Goal: Information Seeking & Learning: Find specific fact

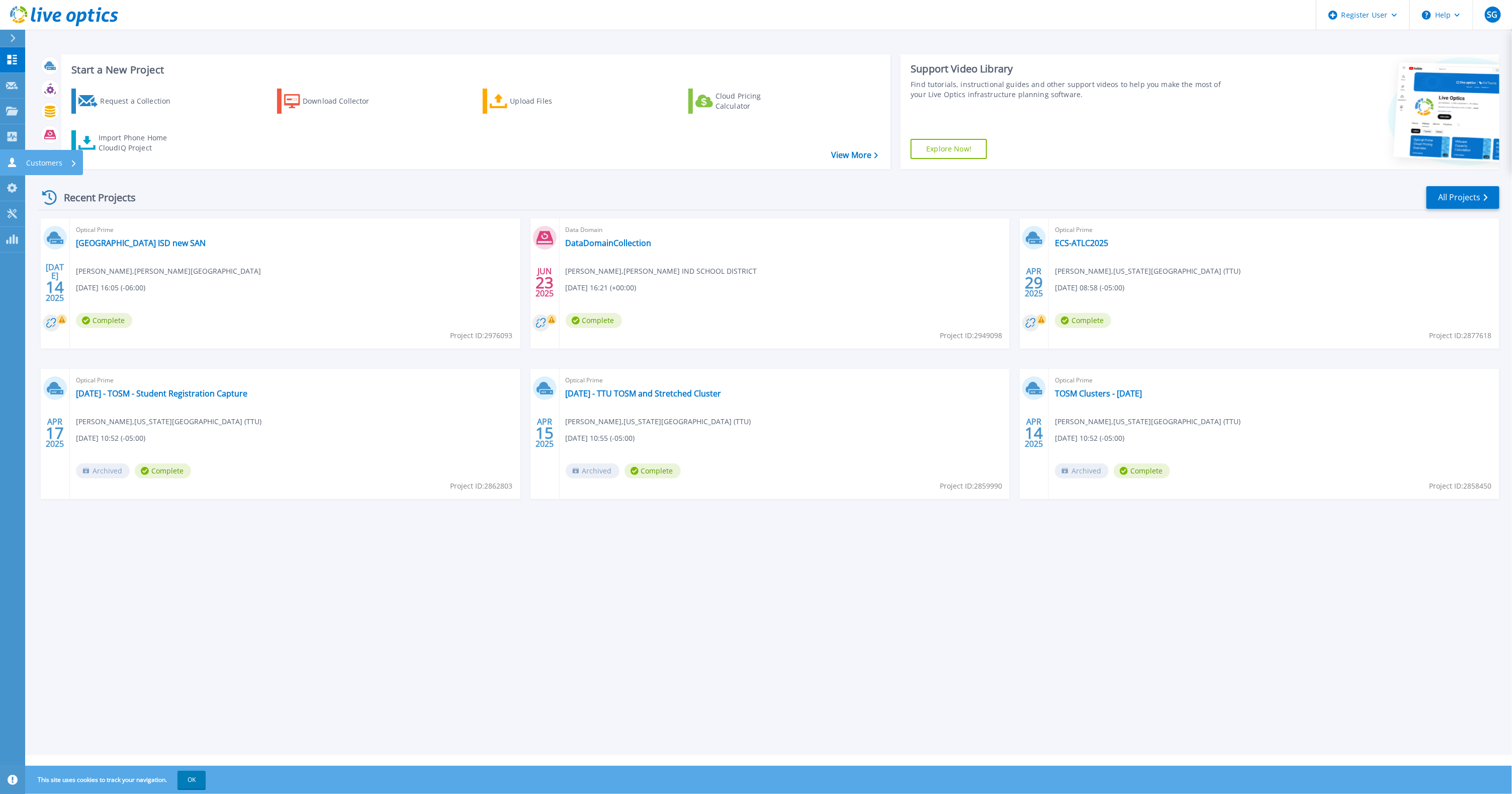
click at [45, 157] on p "Customers" at bounding box center [43, 162] width 36 height 26
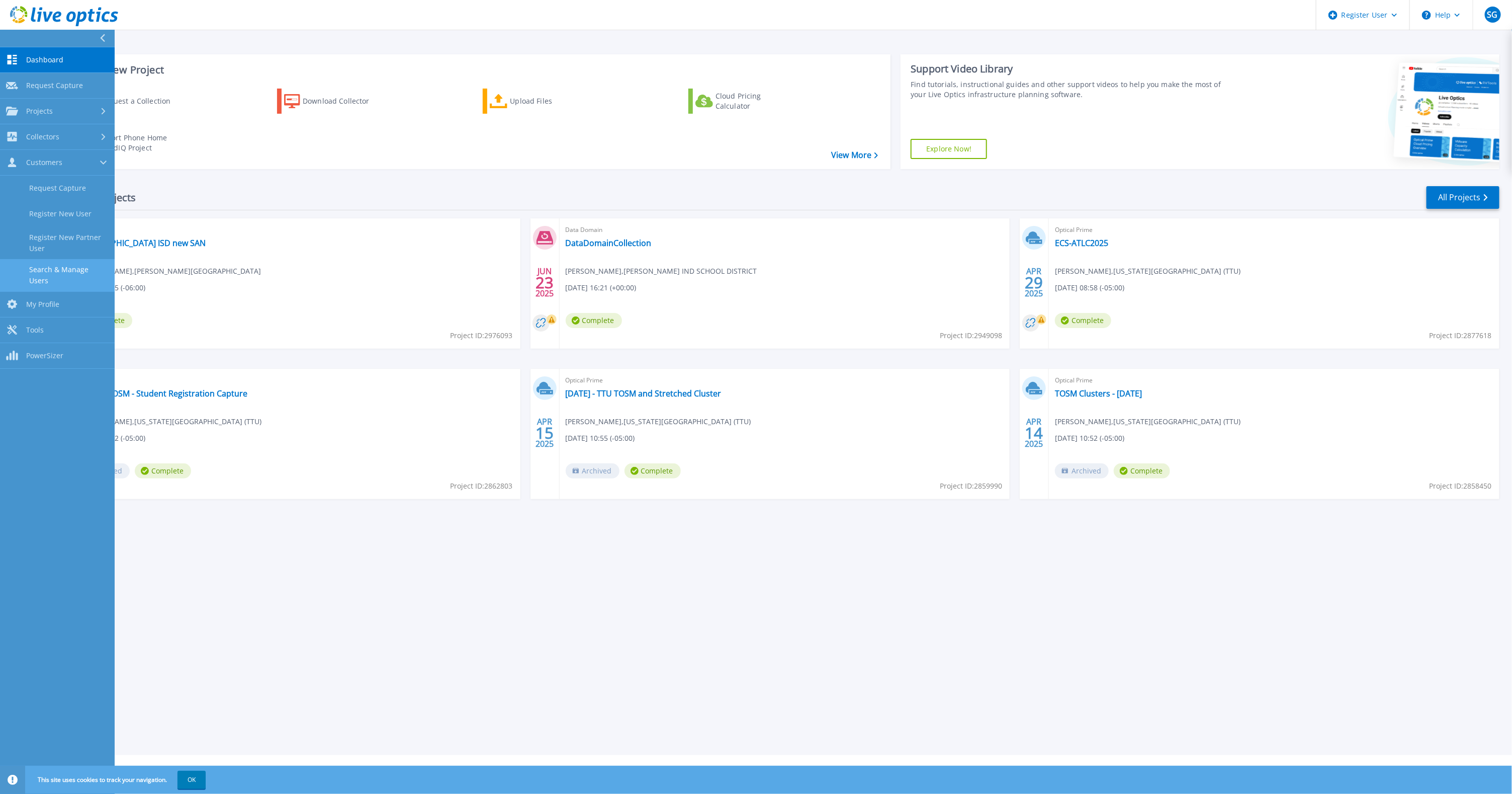
click at [86, 272] on link "Search & Manage Users" at bounding box center [57, 275] width 115 height 32
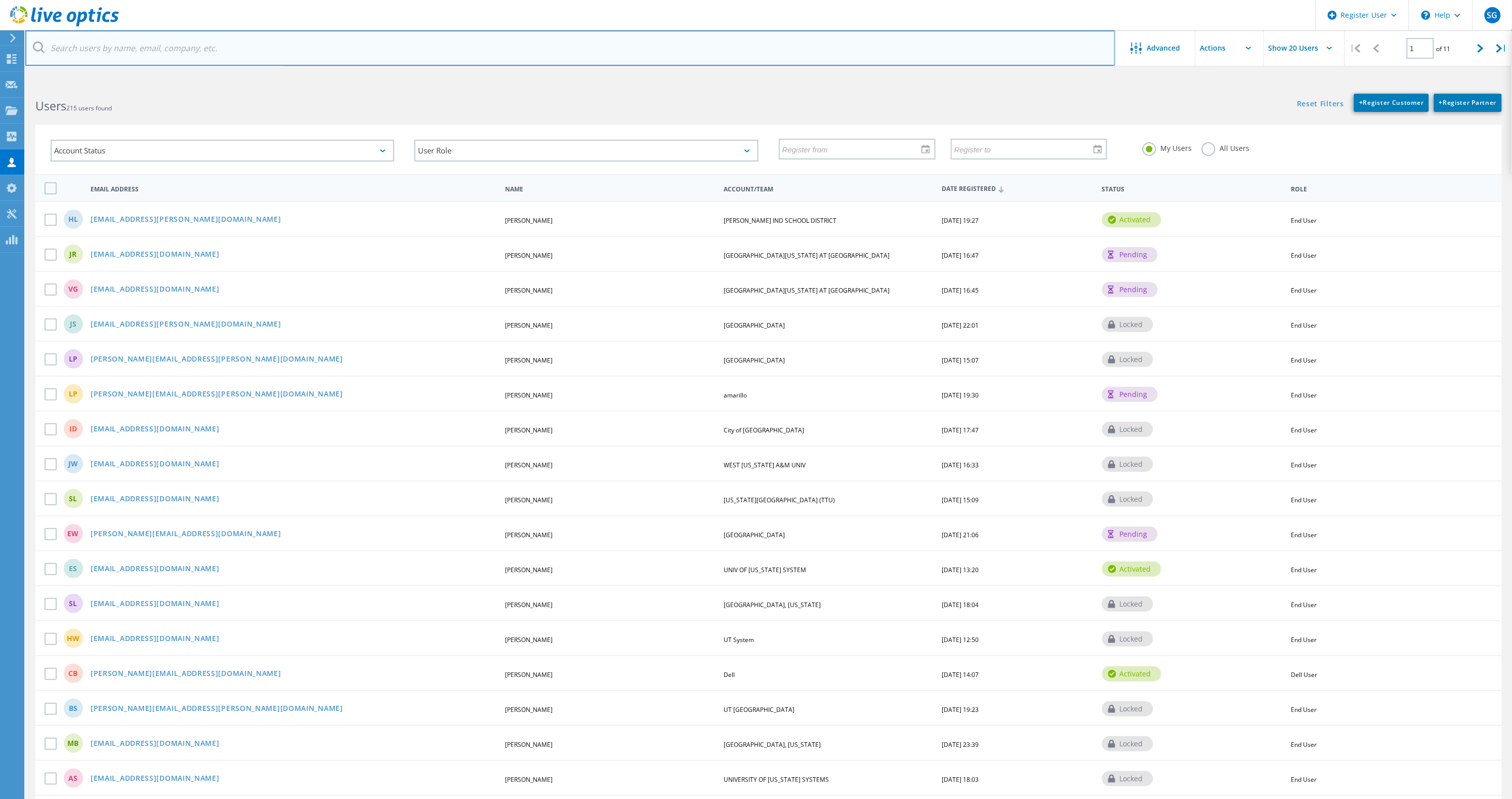
click at [191, 51] on input "text" at bounding box center [570, 48] width 1090 height 35
paste input "pgonza62@epcc.edu"
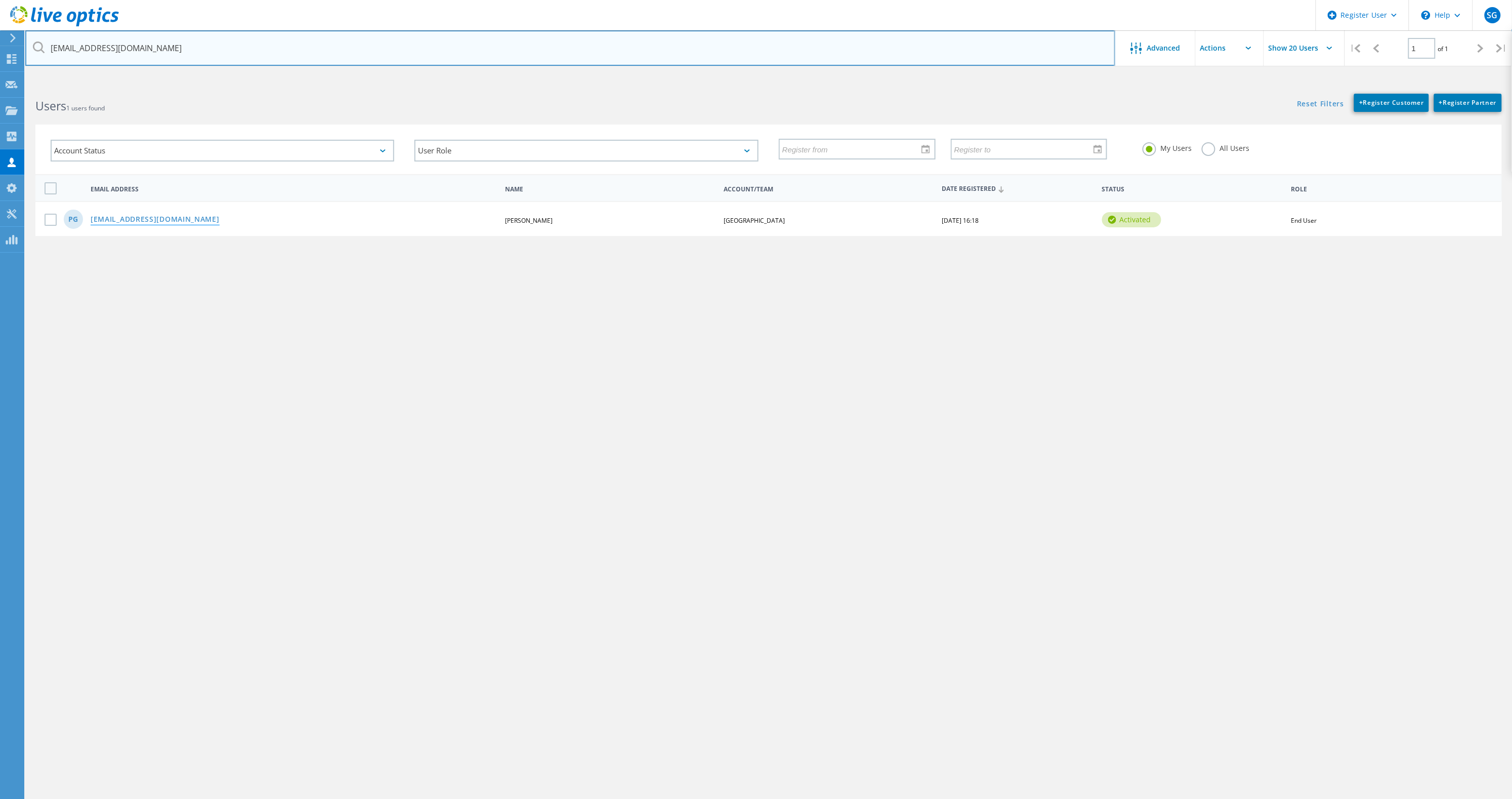
type input "[EMAIL_ADDRESS][DOMAIN_NAME]"
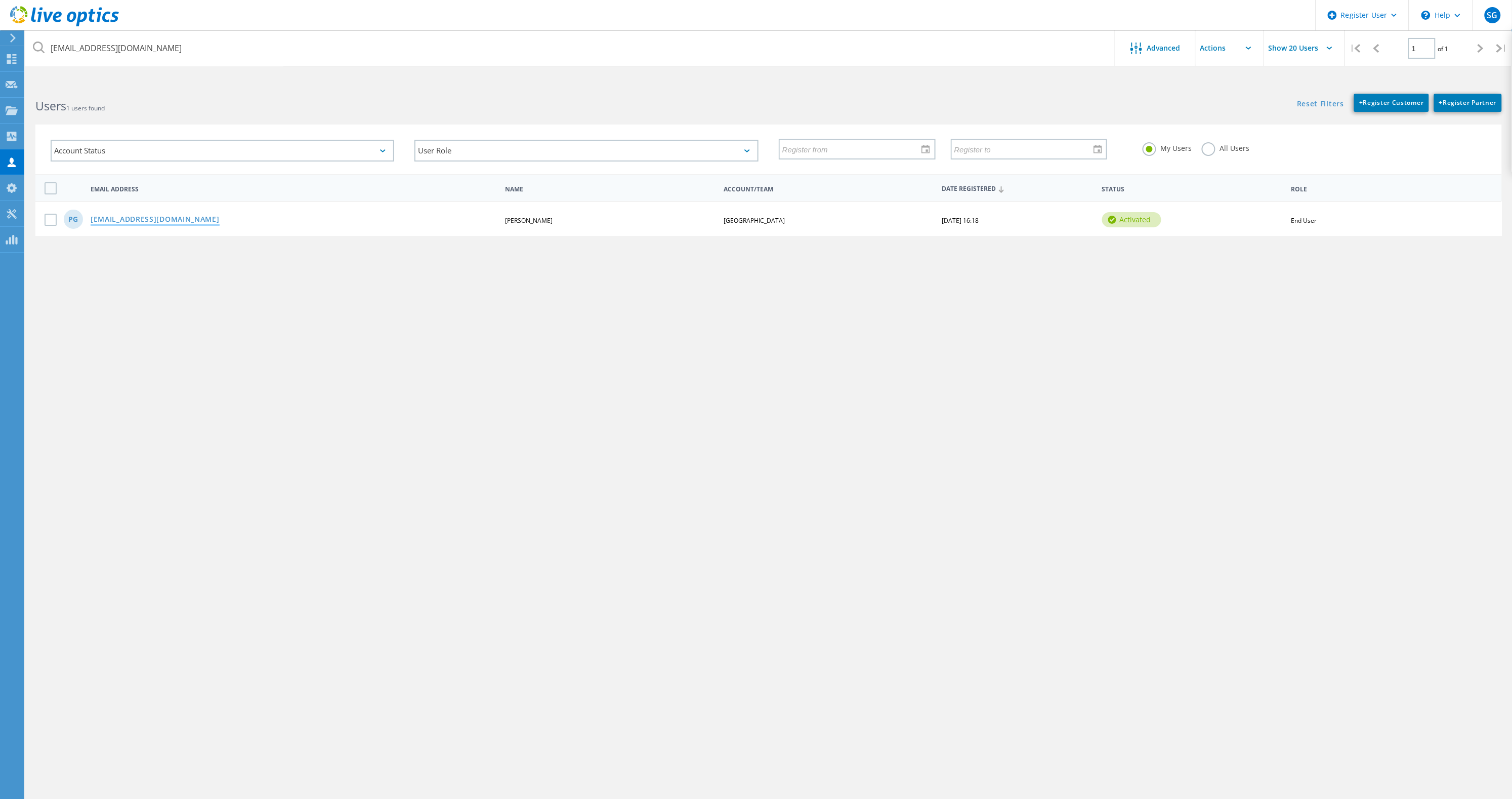
click at [140, 218] on link "[EMAIL_ADDRESS][DOMAIN_NAME]" at bounding box center [155, 220] width 129 height 8
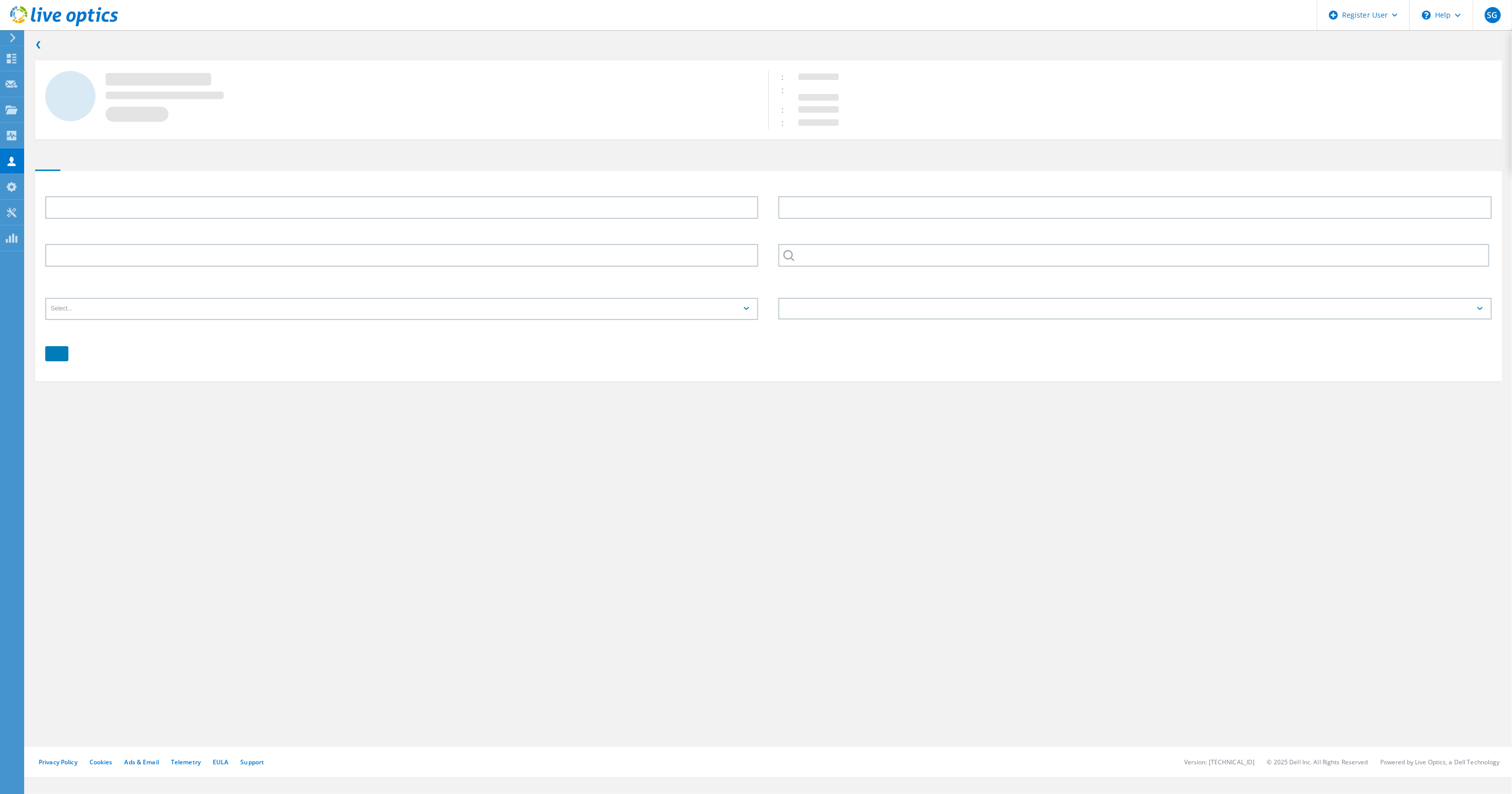
type input "Patty"
type input "Gonzalez"
type input "915-831-6491"
type input "[GEOGRAPHIC_DATA]"
type input "English"
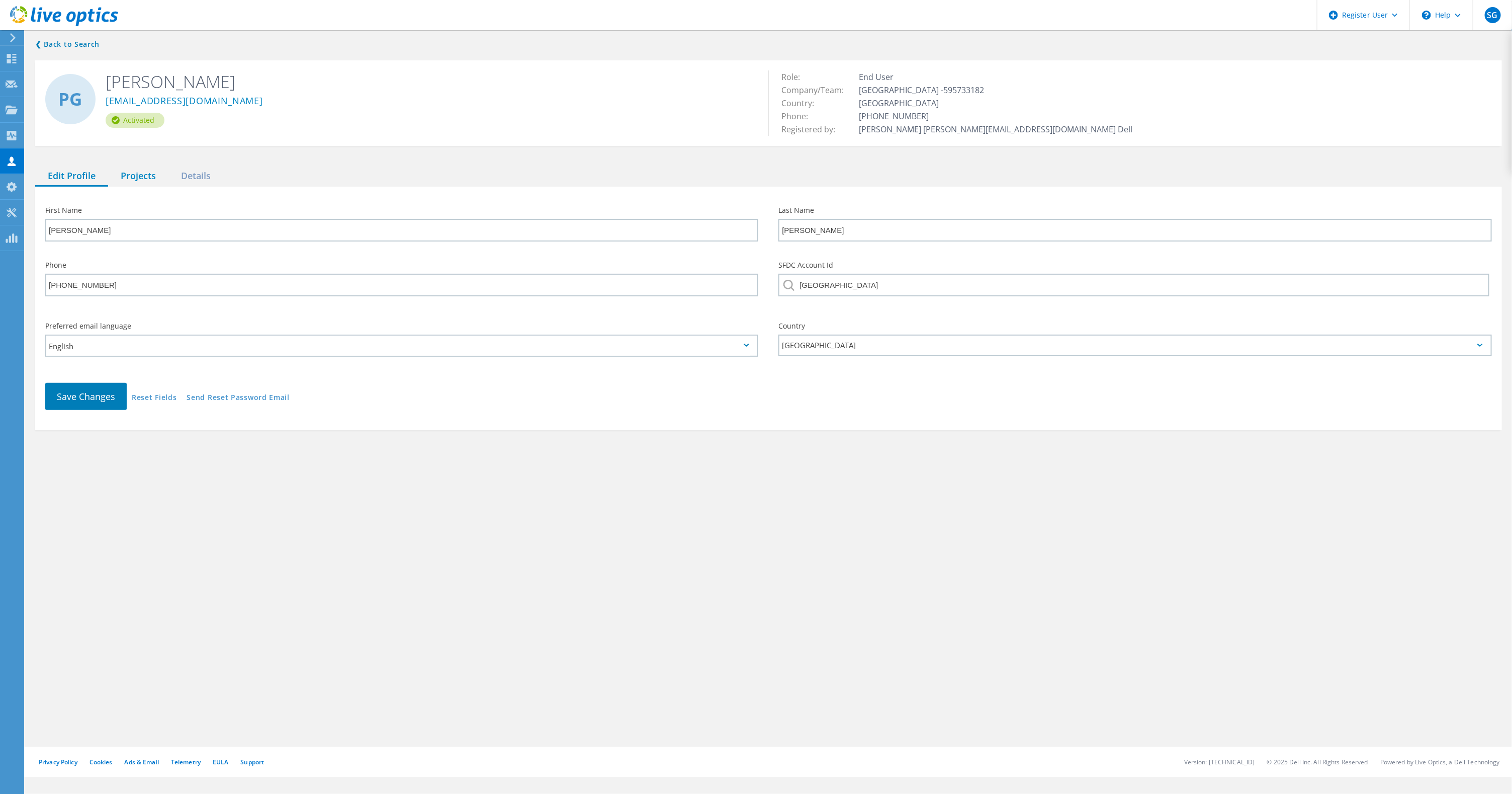
click at [135, 177] on div "Projects" at bounding box center [138, 176] width 60 height 21
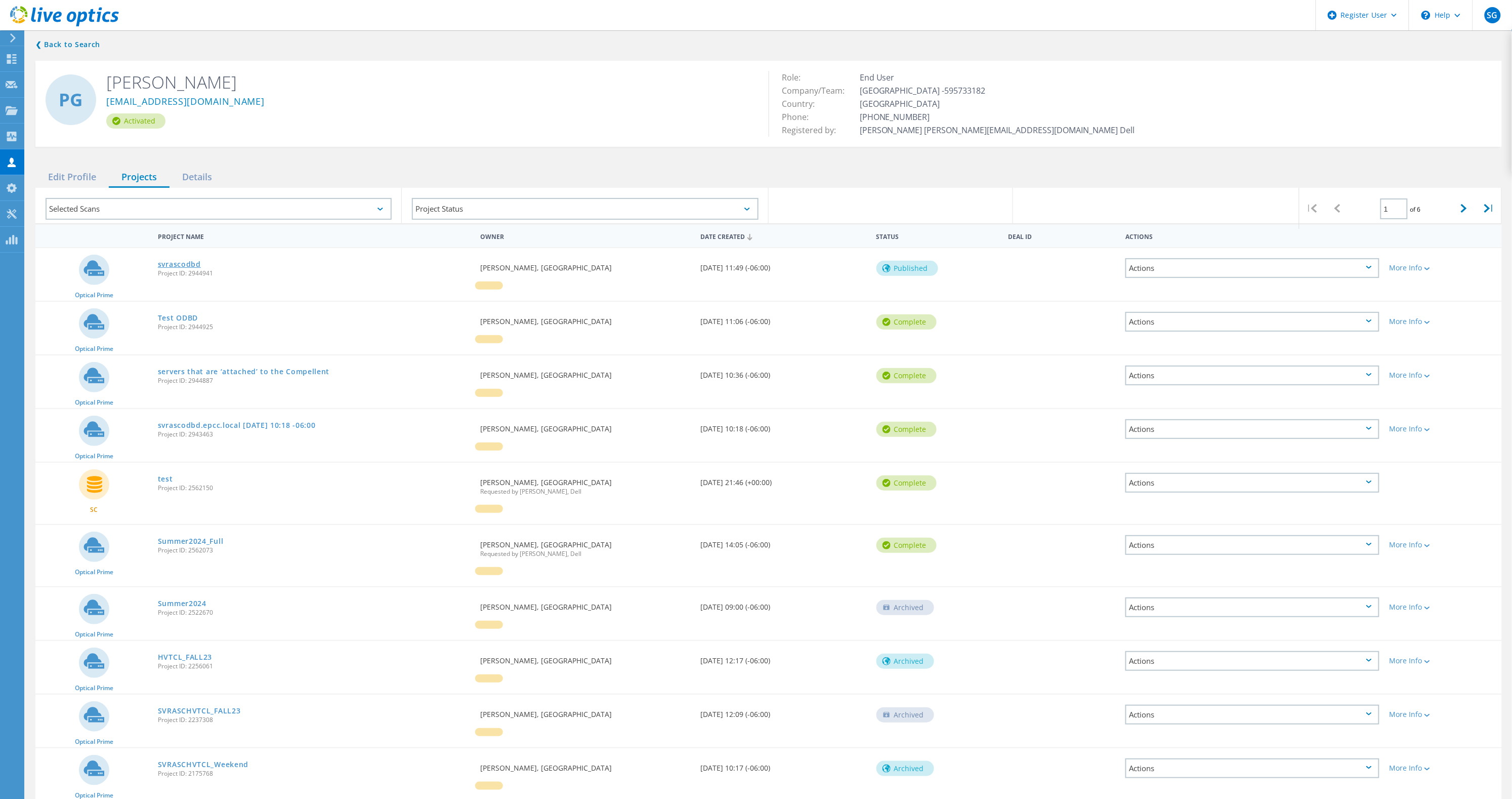
click at [189, 266] on link "svrascodbd" at bounding box center [179, 264] width 43 height 7
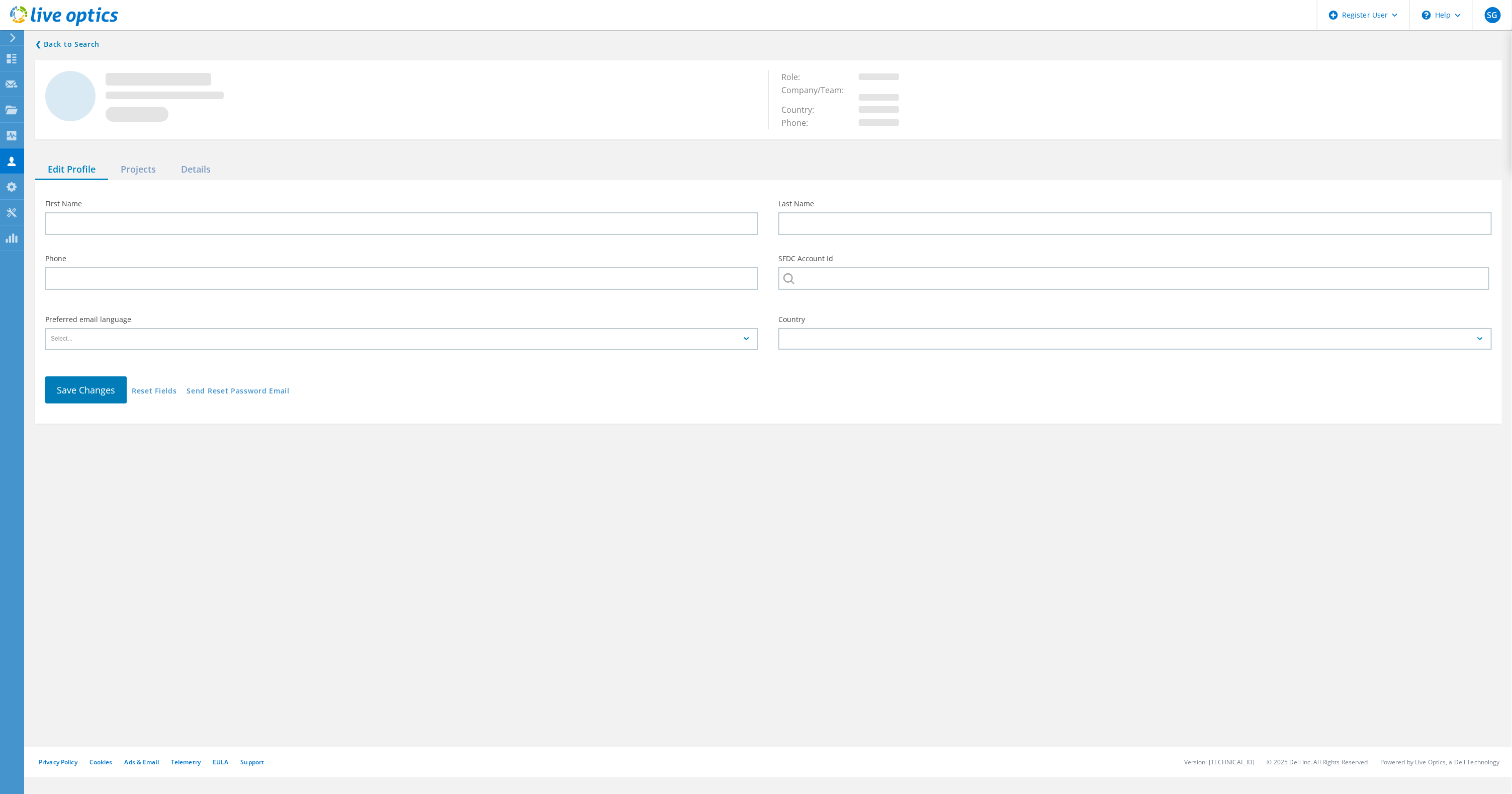
type input "Patty"
type input "Gonzalez"
type input "915-831-6491"
type input "EL PASO COMMUNITY COLLEGE"
type input "English"
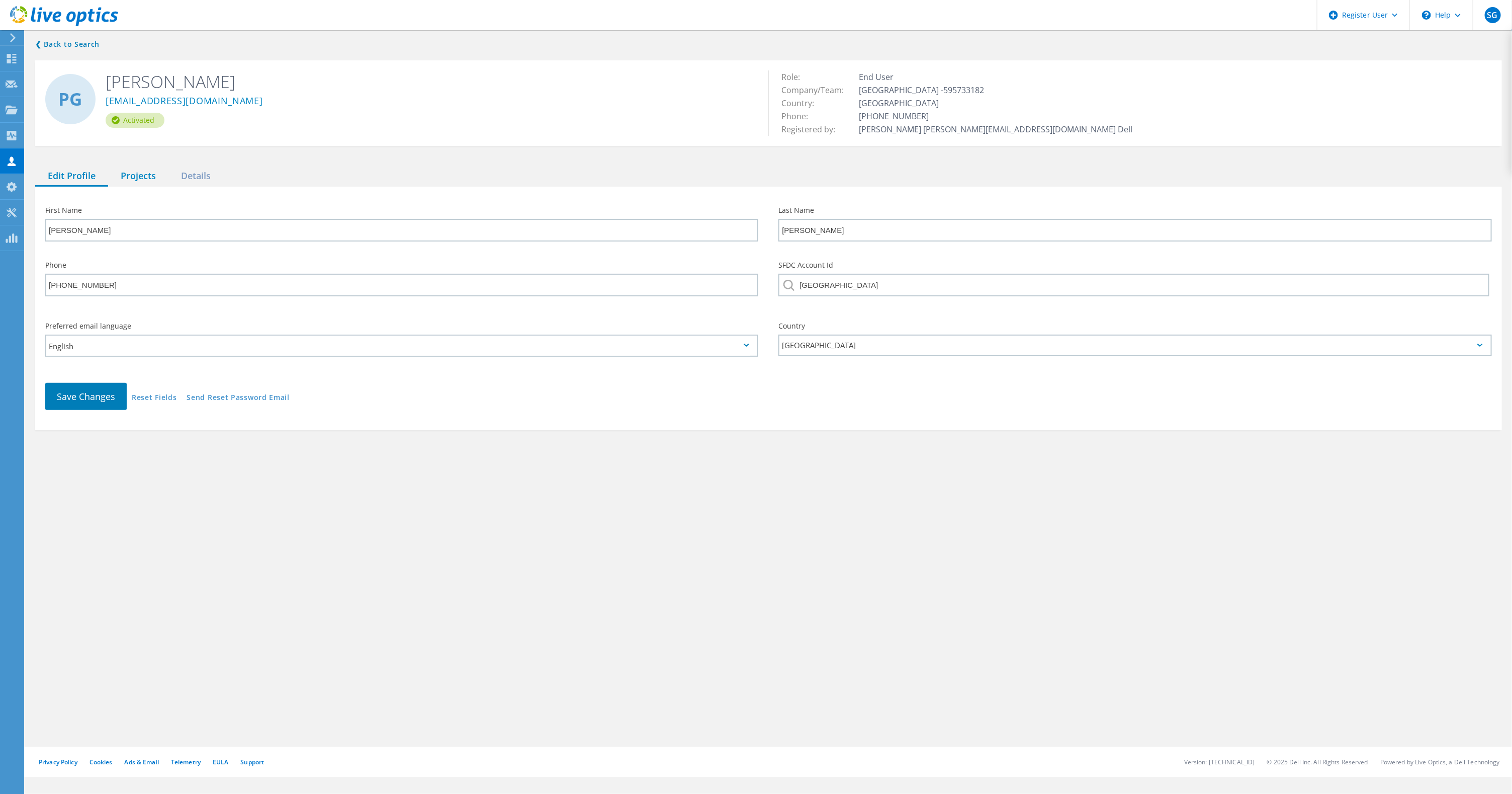
click at [135, 172] on div "Projects" at bounding box center [138, 176] width 60 height 21
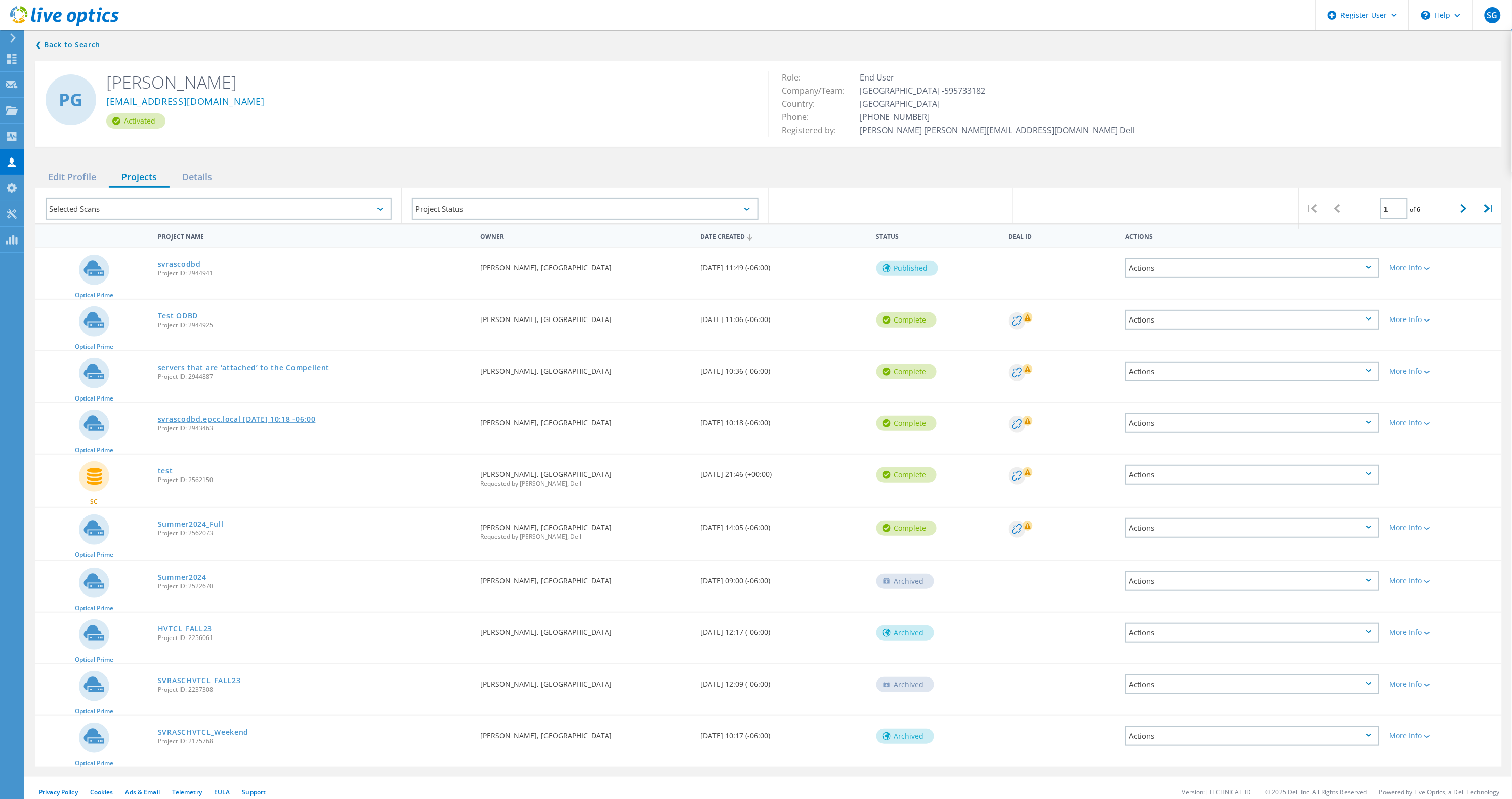
click at [274, 417] on link "svrascodbd.epcc.local 2025-06-18 10:18 -06:00" at bounding box center [237, 419] width 158 height 7
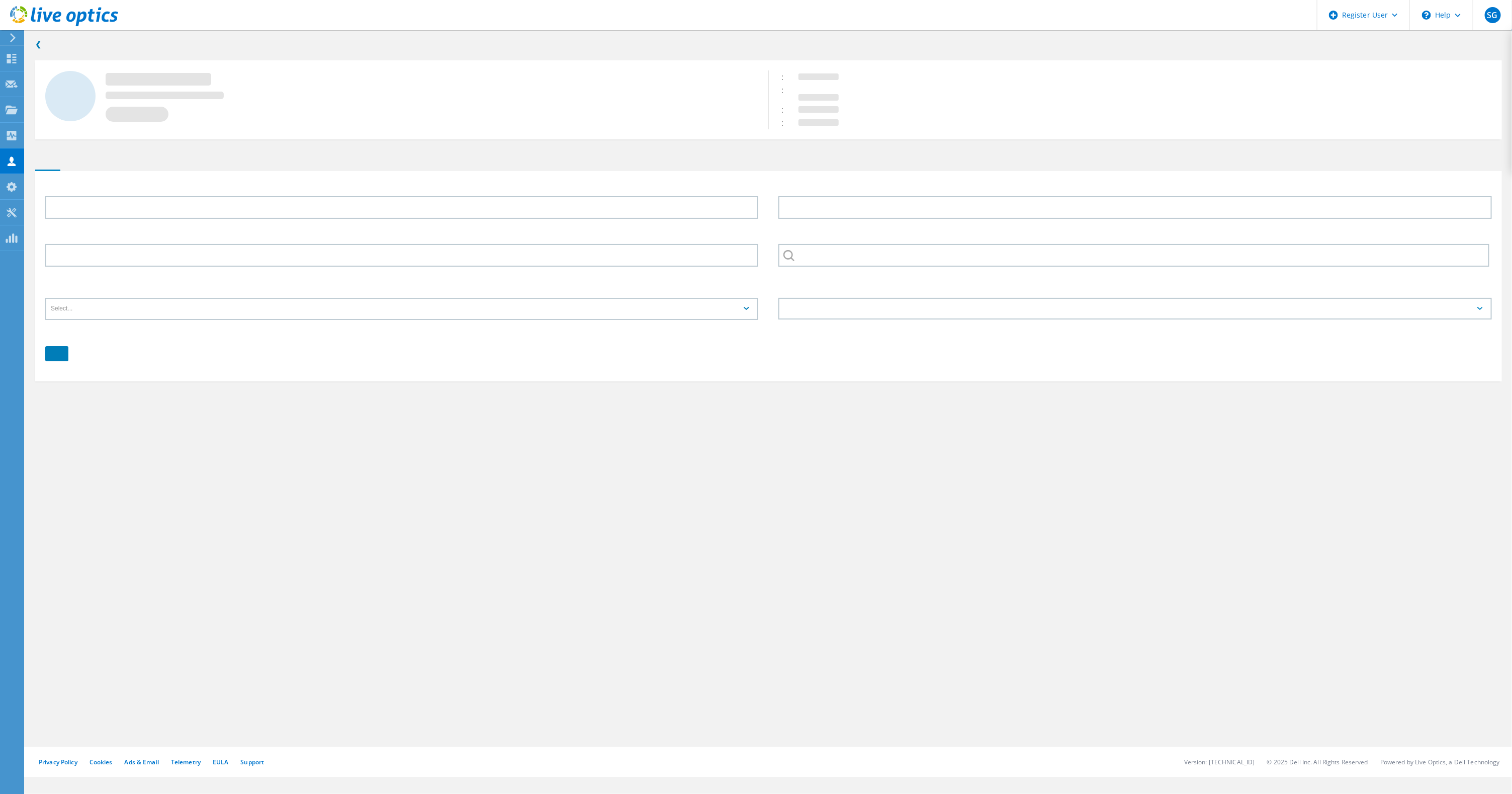
type input "Patty"
type input "Gonzalez"
type input "915-831-6491"
type input "[GEOGRAPHIC_DATA]"
type input "English"
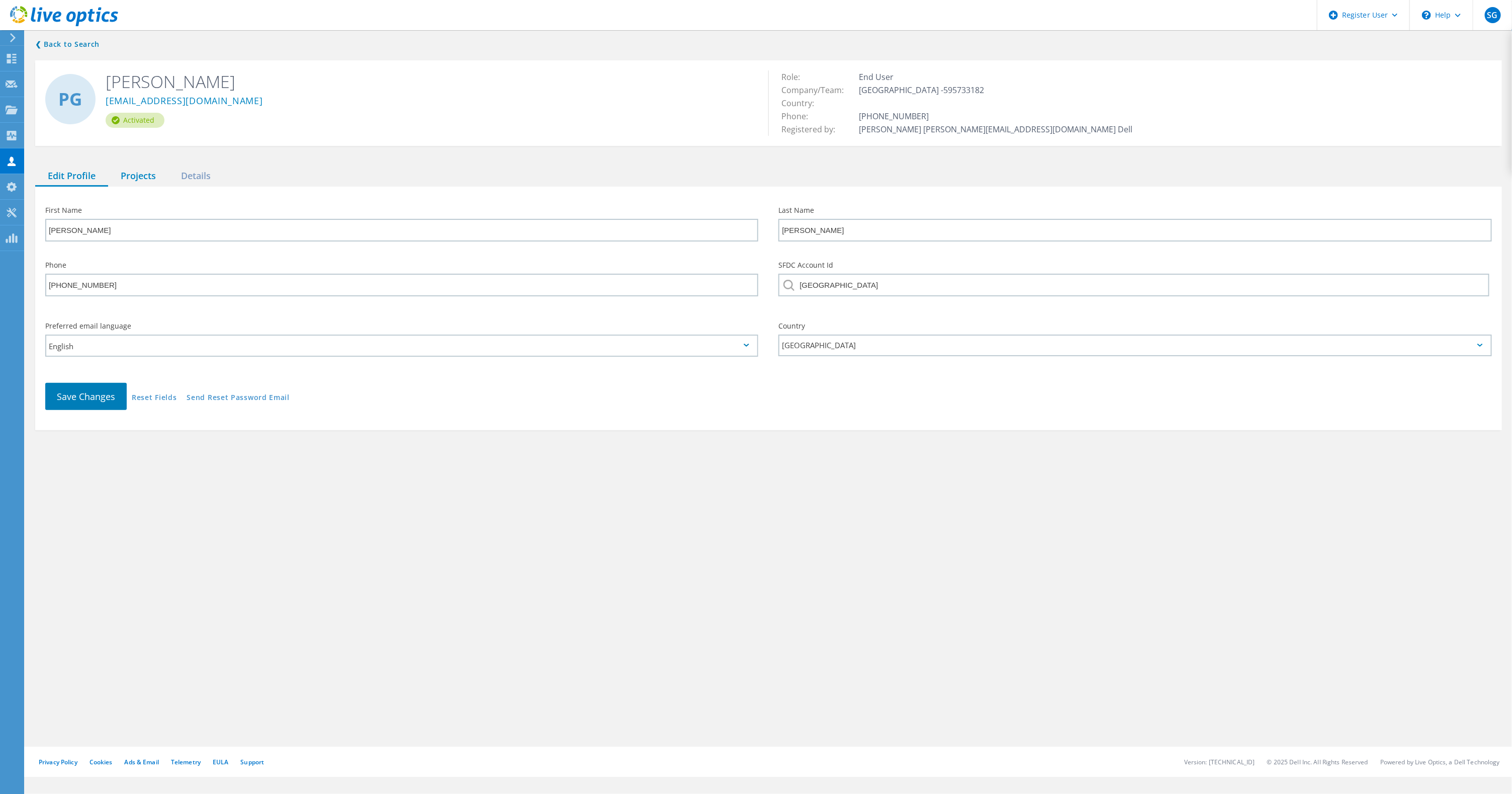
click at [150, 173] on div "Projects" at bounding box center [138, 176] width 60 height 21
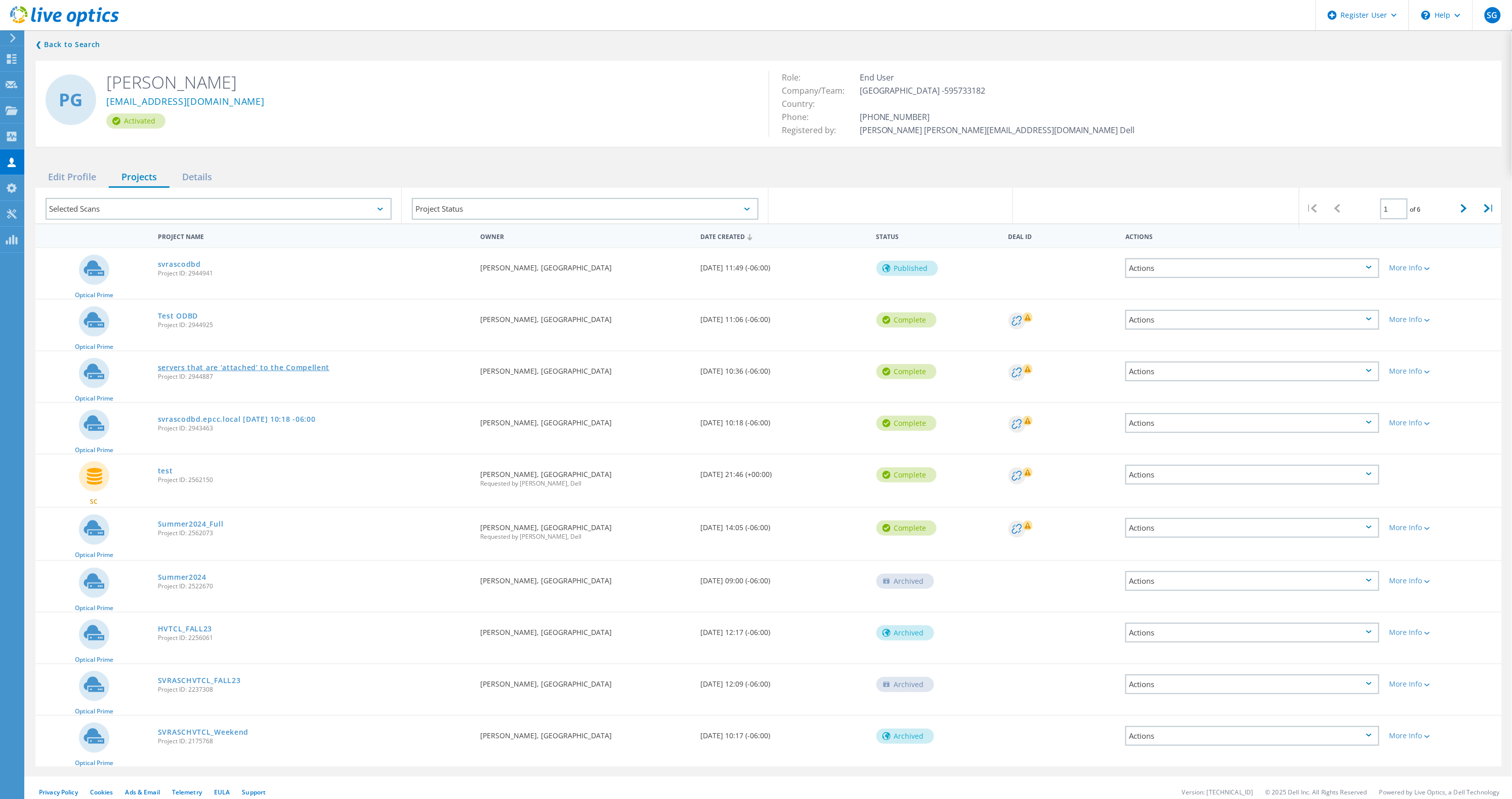
click at [246, 365] on link "servers that are ‘attached’ to the Compellent" at bounding box center [244, 367] width 172 height 7
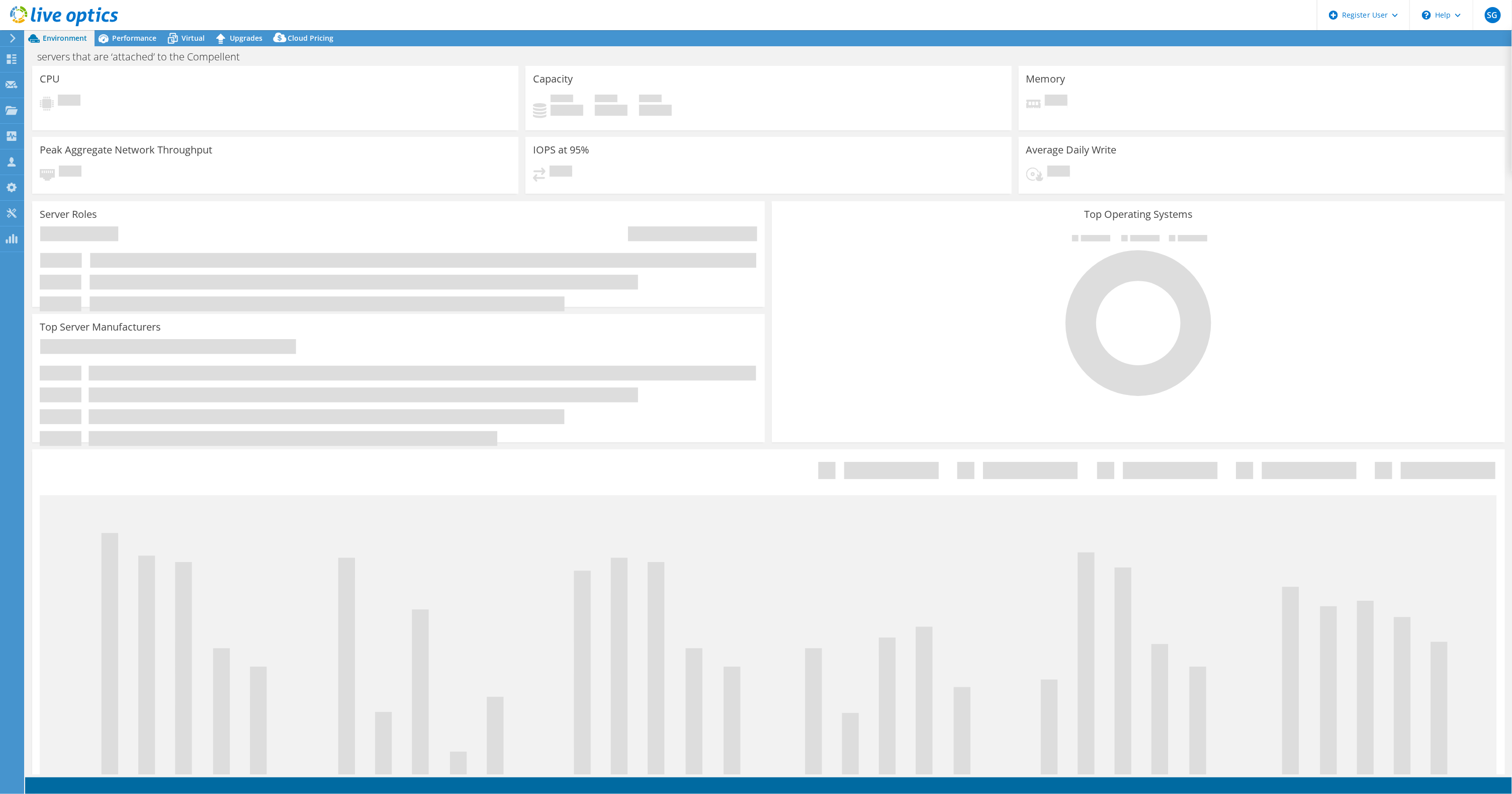
select select "USD"
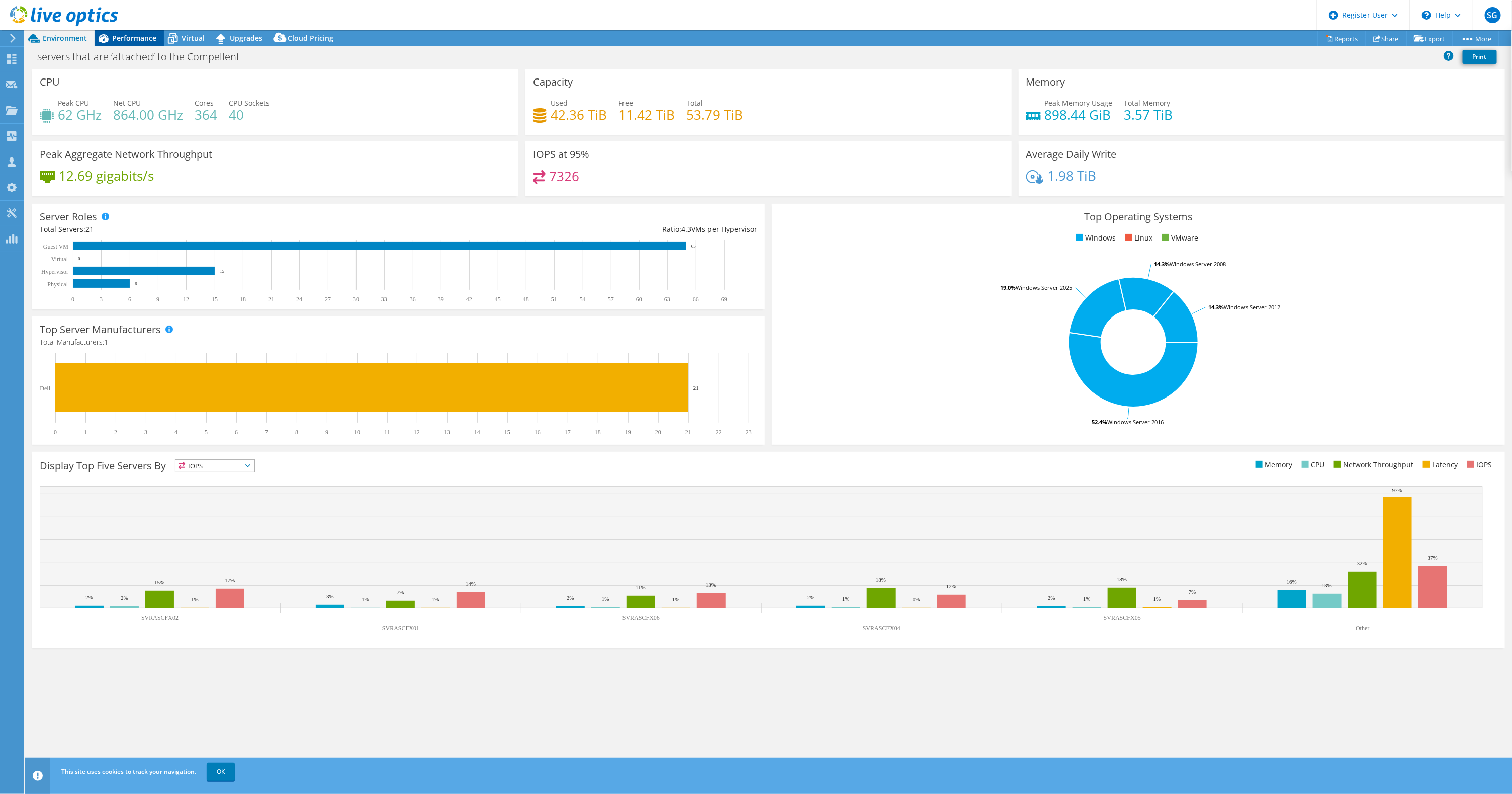
click at [149, 35] on span "Performance" at bounding box center [134, 38] width 44 height 9
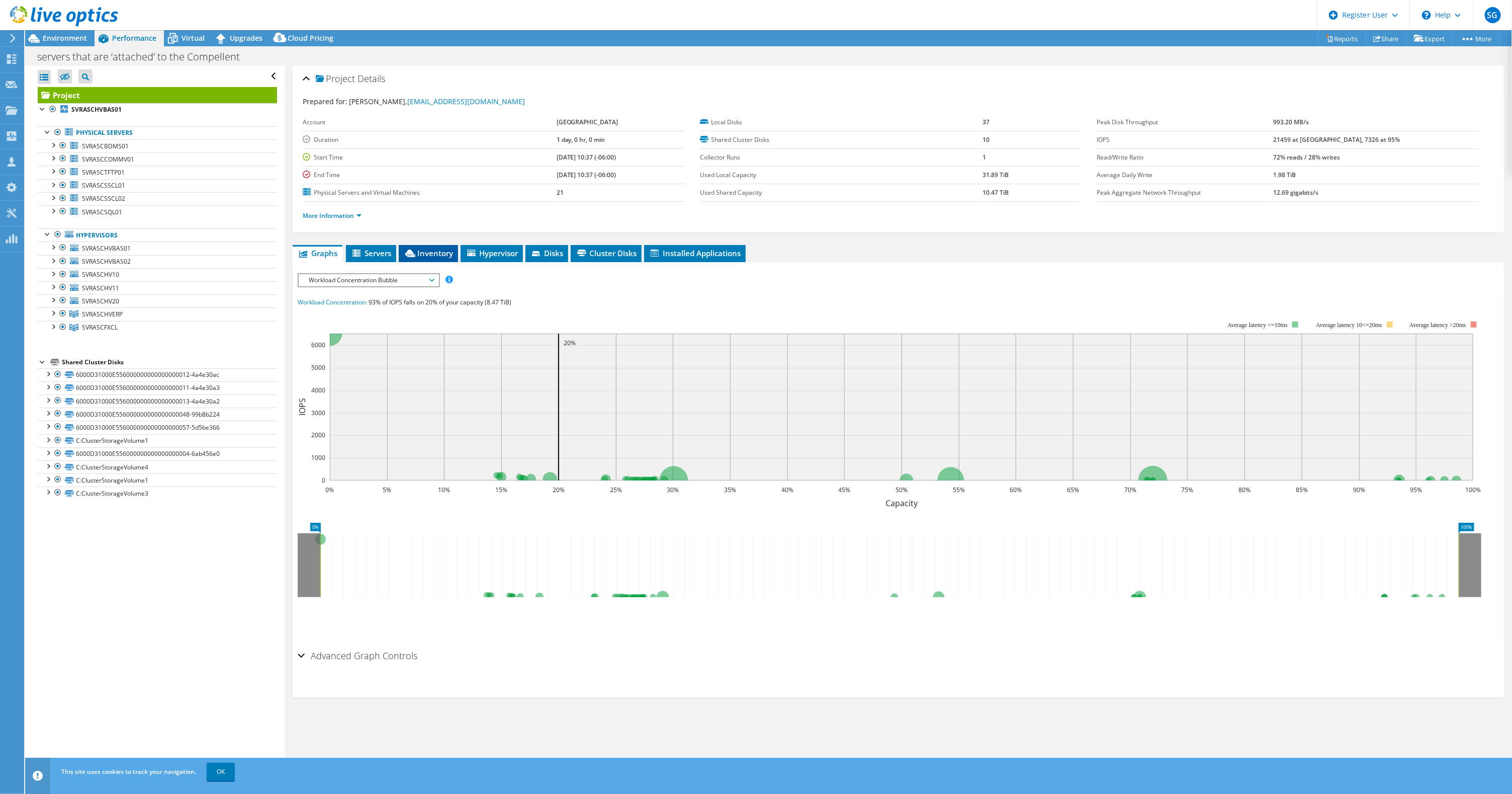
click at [442, 259] on li "Inventory" at bounding box center [428, 254] width 59 height 17
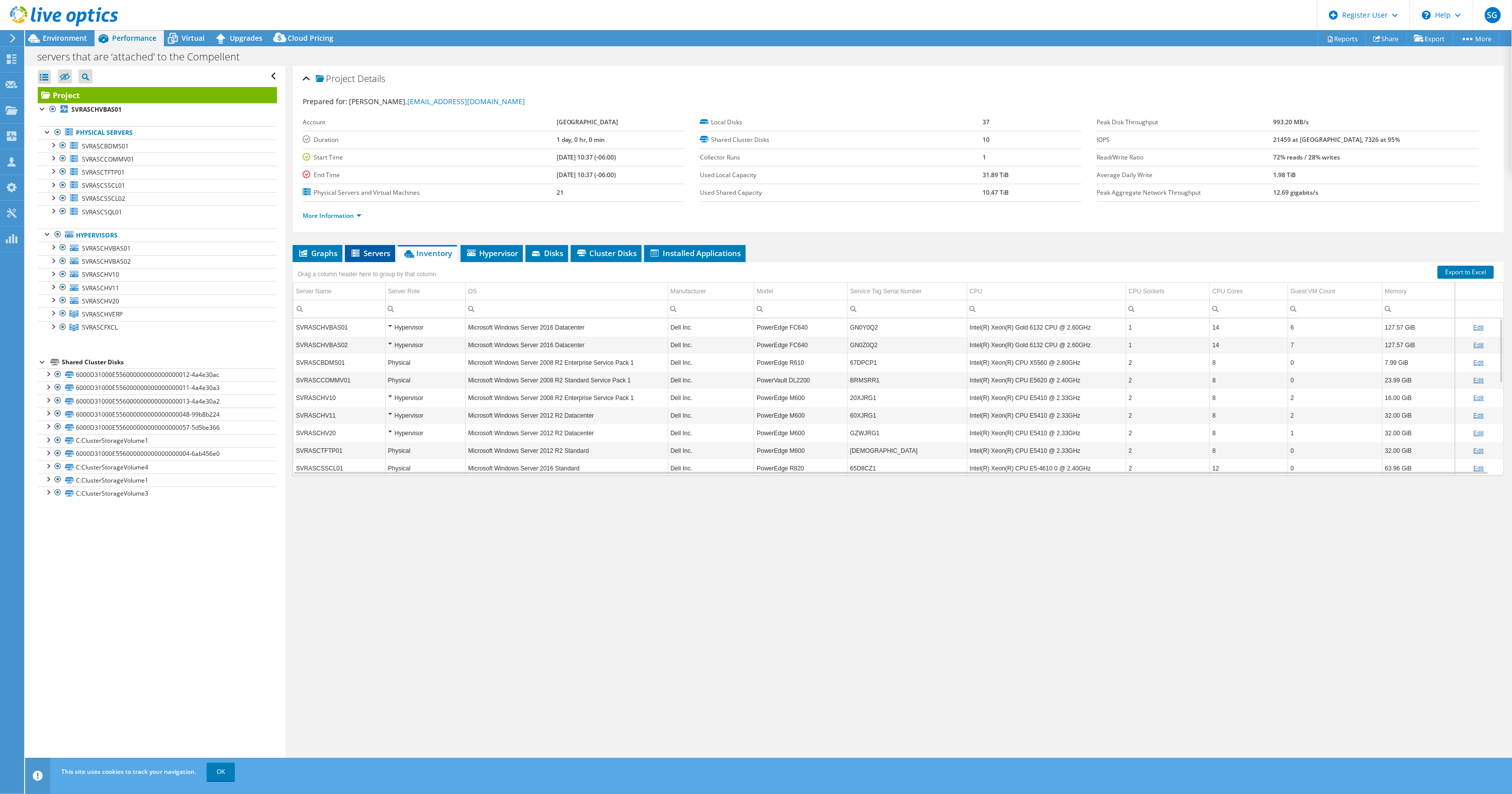
click at [375, 252] on span "Servers" at bounding box center [370, 253] width 40 height 10
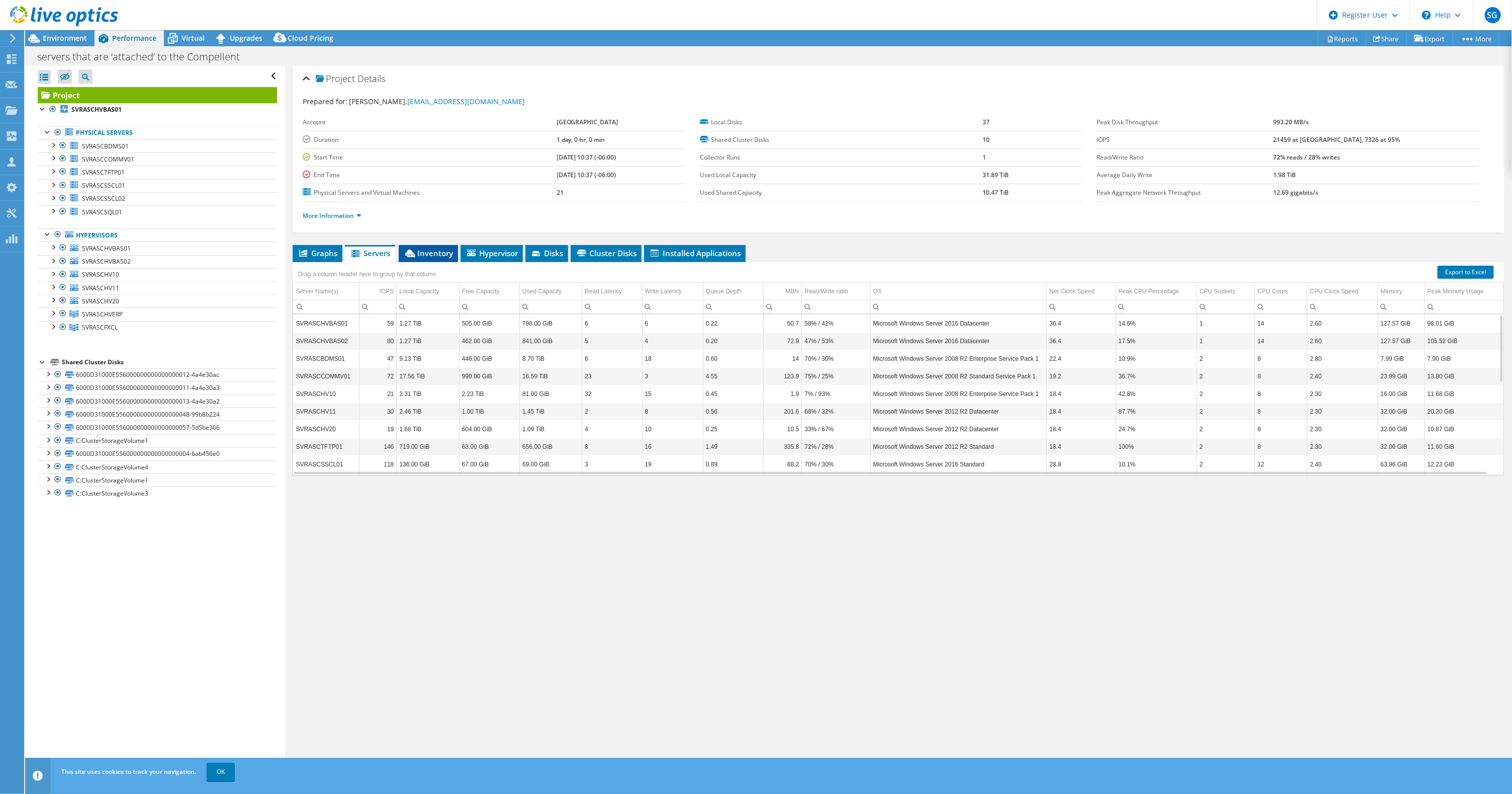
click at [428, 252] on span "Inventory" at bounding box center [428, 253] width 49 height 10
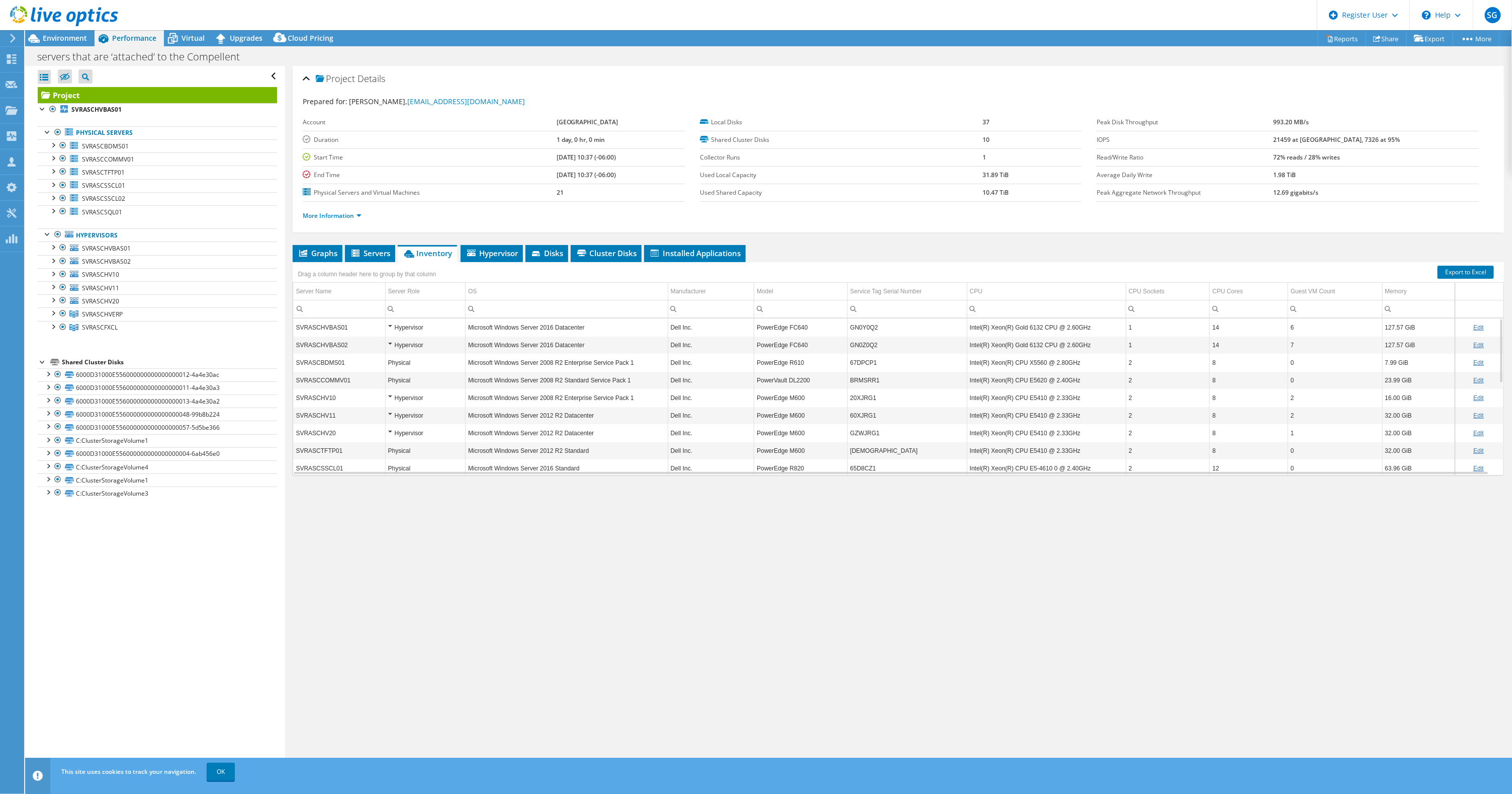
scroll to position [222, 0]
click at [339, 254] on li "Graphs" at bounding box center [318, 254] width 50 height 17
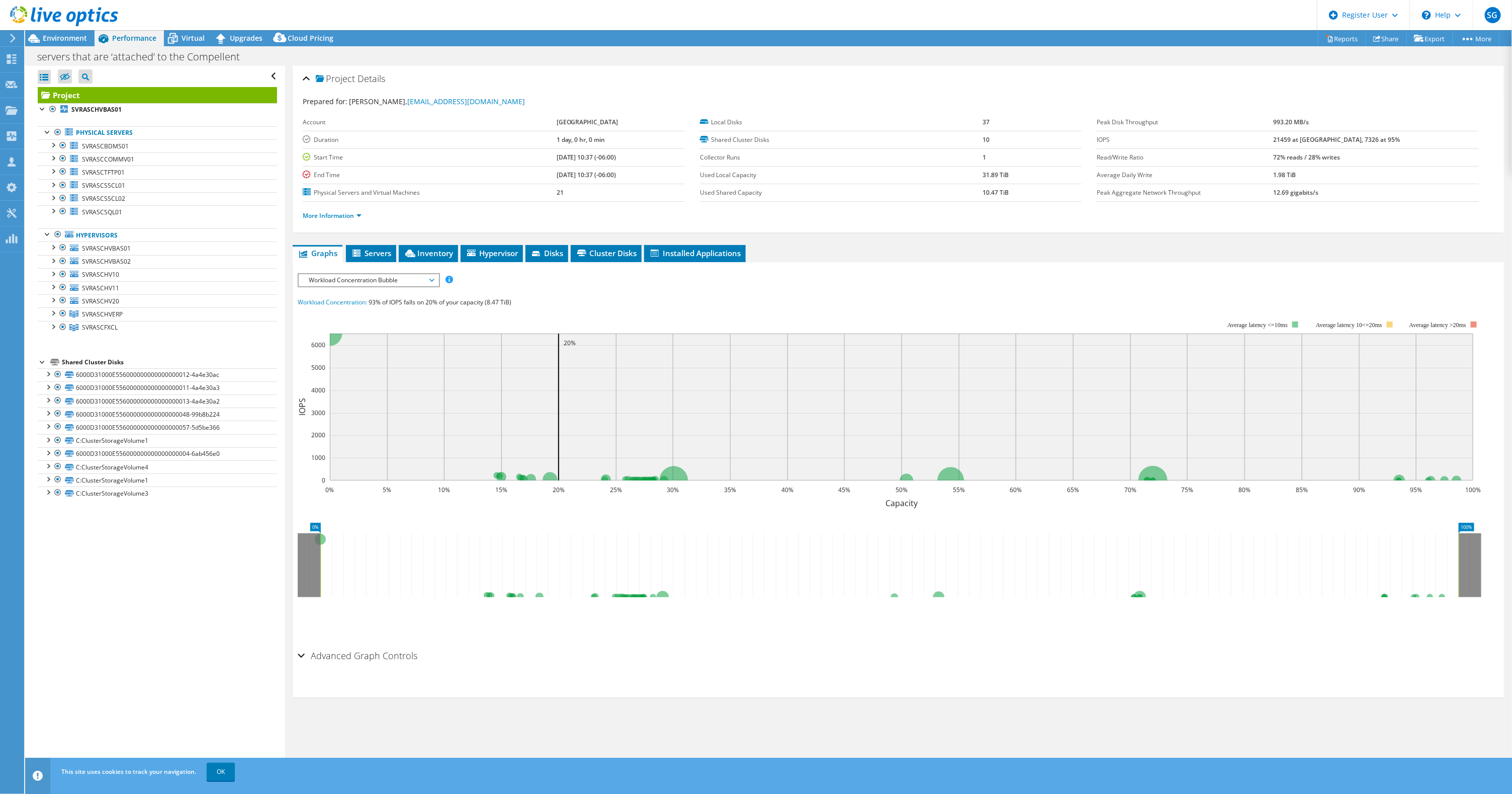
click at [426, 277] on span "Workload Concentration Bubble" at bounding box center [368, 280] width 130 height 12
click at [398, 351] on li "CPU Percentage" at bounding box center [368, 352] width 140 height 12
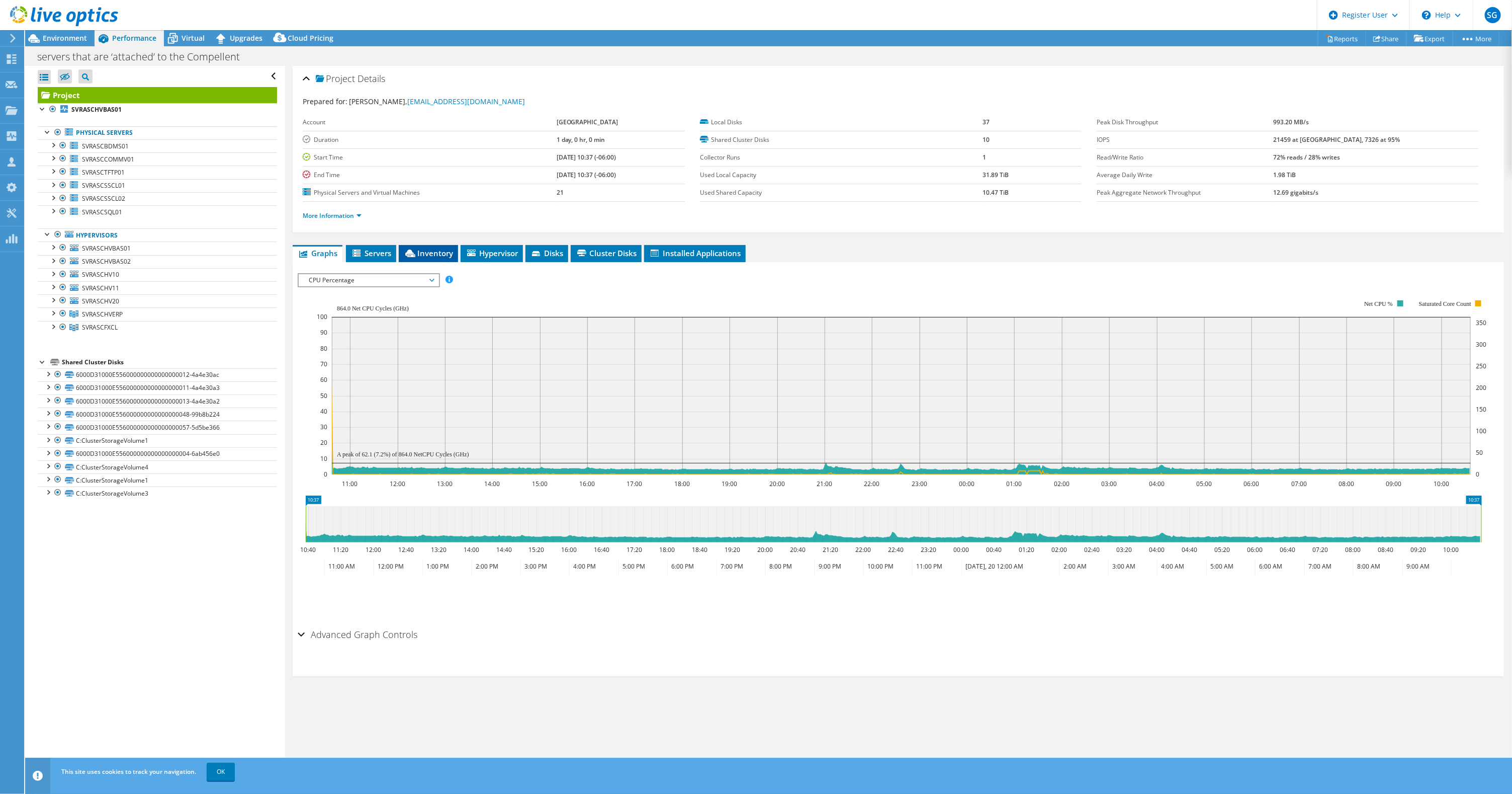
click at [433, 249] on span "Inventory" at bounding box center [428, 253] width 49 height 10
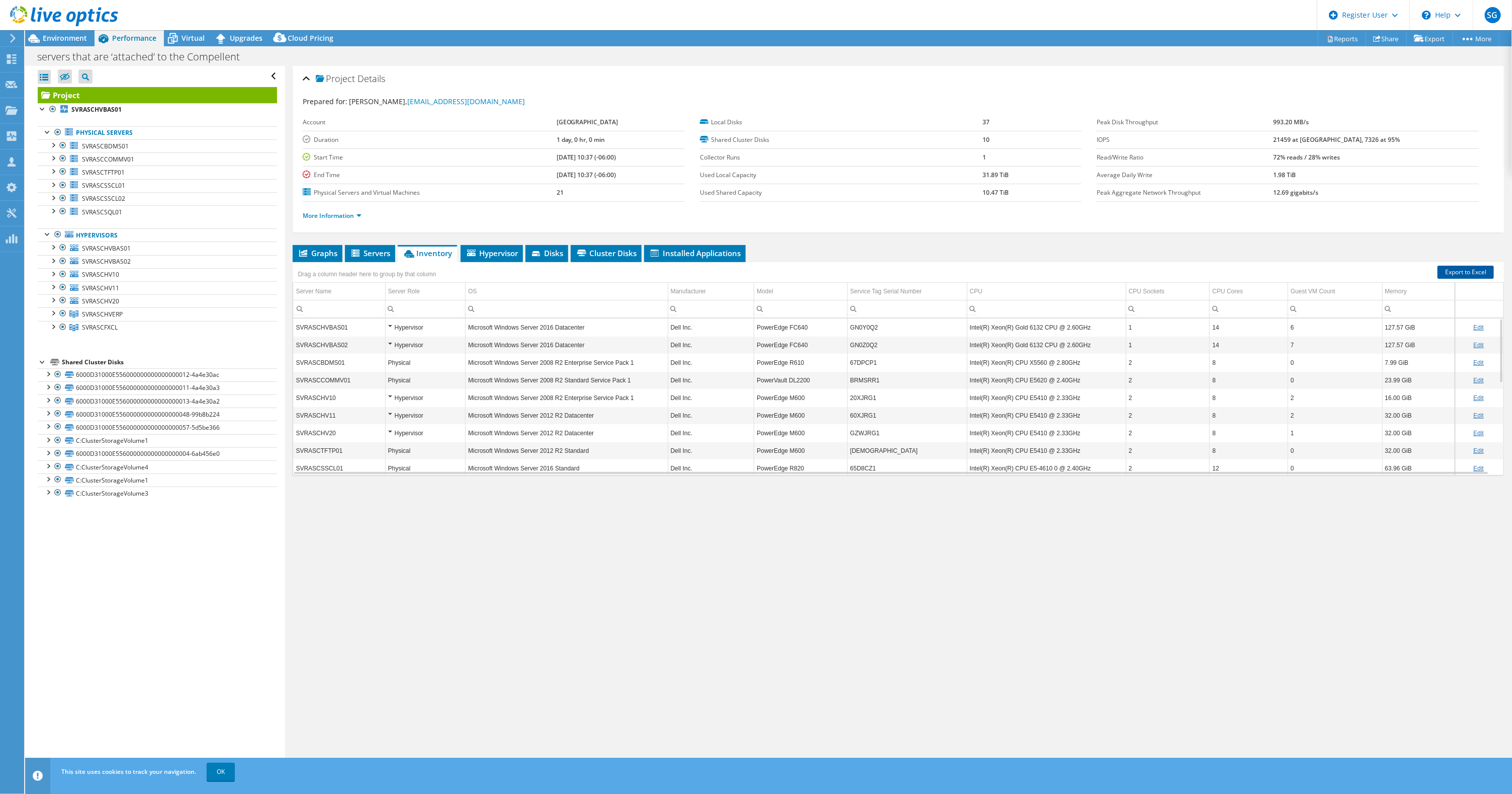
click at [1446, 272] on link "Export to Excel" at bounding box center [1465, 272] width 56 height 13
click at [68, 581] on div "Open All Close All Hide Excluded Nodes Project Tree Filter" at bounding box center [155, 420] width 259 height 709
click at [692, 530] on div "Project Details Prepared for: [PERSON_NAME], [EMAIL_ADDRESS][DOMAIN_NAME] Accou…" at bounding box center [898, 420] width 1226 height 709
click at [669, 519] on div "Project Details Prepared for: [PERSON_NAME], [EMAIL_ADDRESS][DOMAIN_NAME] Accou…" at bounding box center [898, 420] width 1226 height 709
click at [374, 248] on span "Servers" at bounding box center [370, 253] width 40 height 10
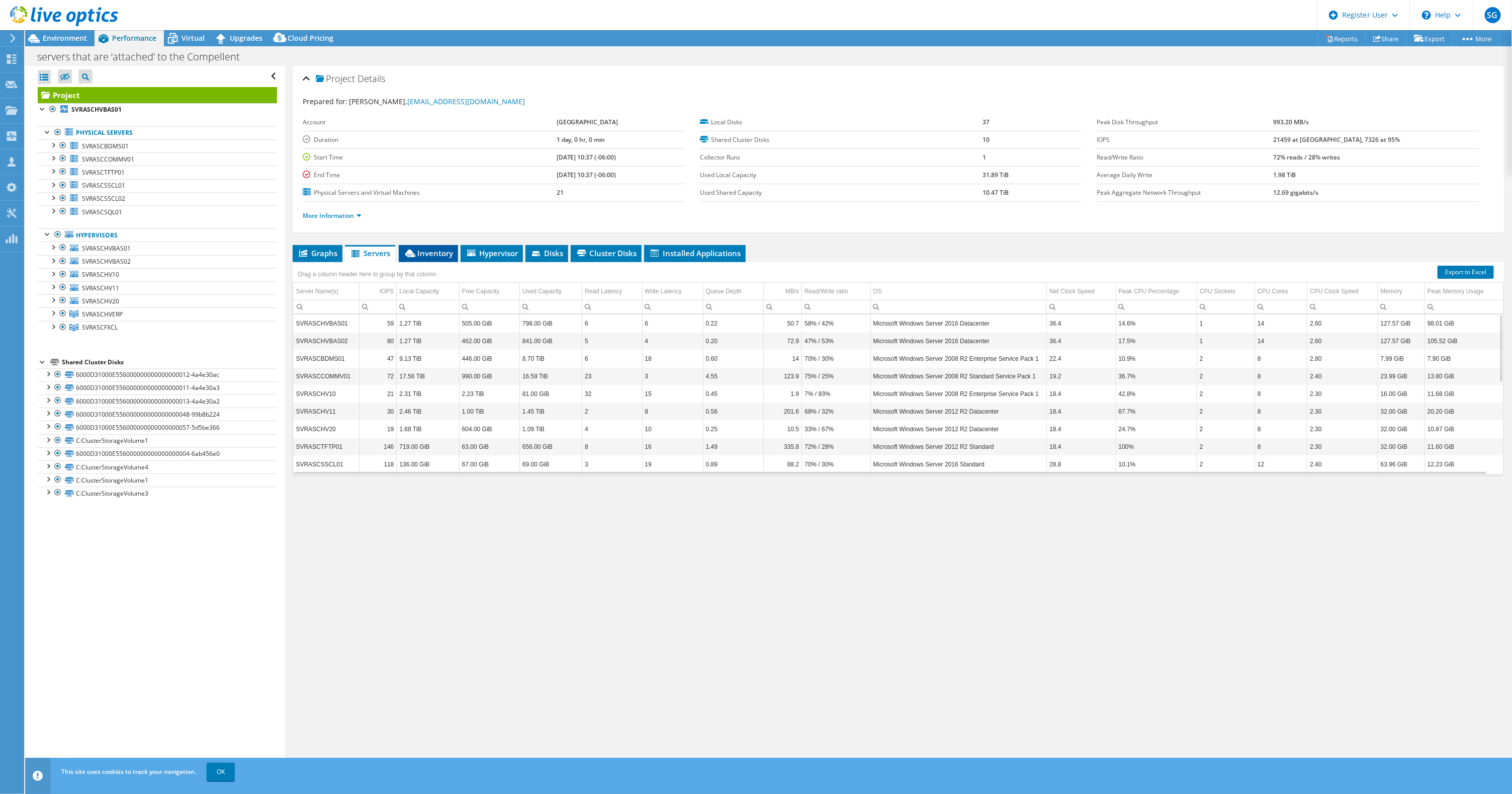
click at [437, 248] on li "Inventory" at bounding box center [428, 254] width 59 height 17
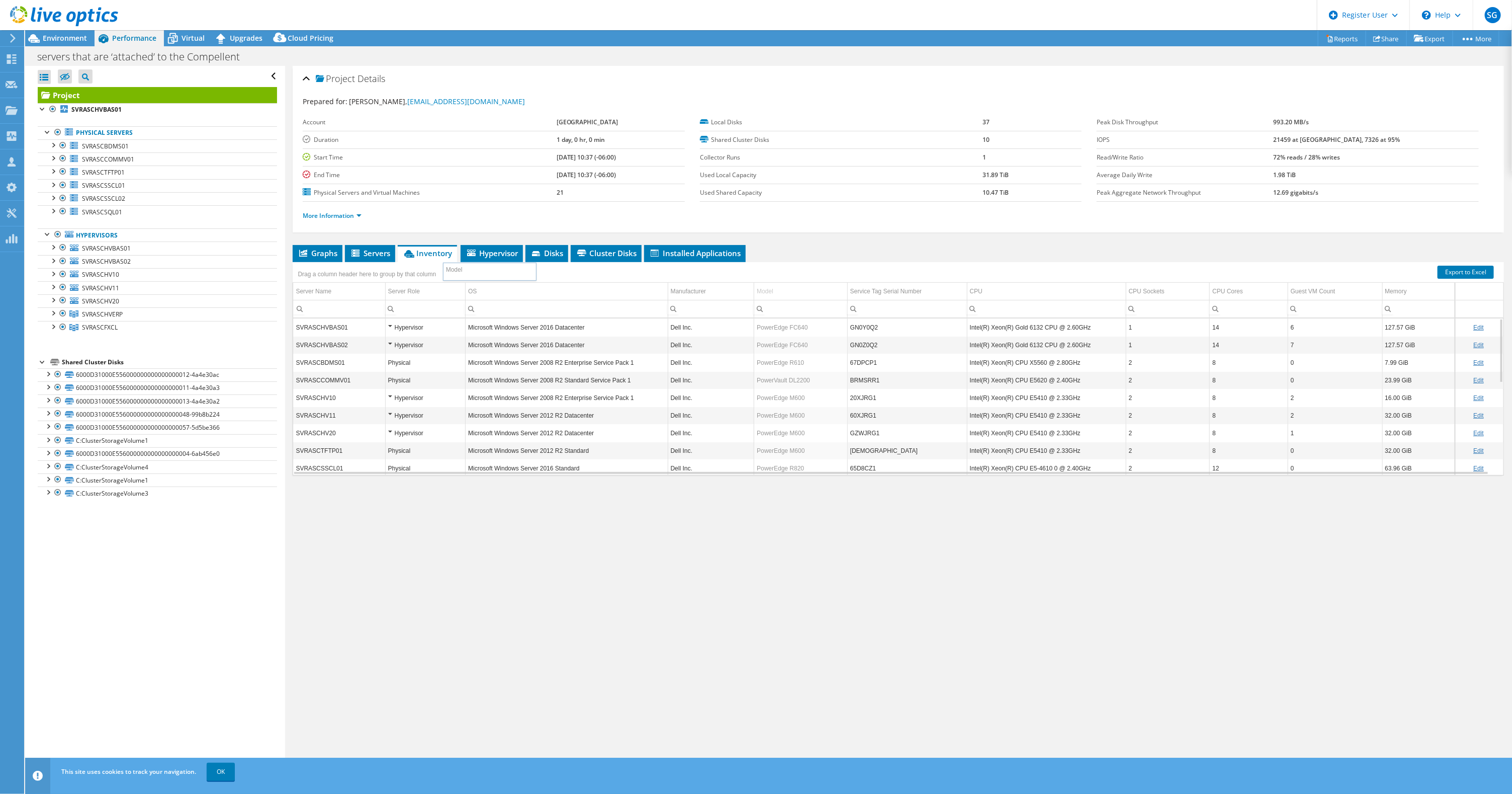
drag, startPoint x: 768, startPoint y: 288, endPoint x: 458, endPoint y: 267, distance: 310.7
click at [458, 267] on body "SG Dell User [PERSON_NAME] [PERSON_NAME][EMAIL_ADDRESS][DOMAIN_NAME] Dell My Pr…" at bounding box center [756, 397] width 1512 height 794
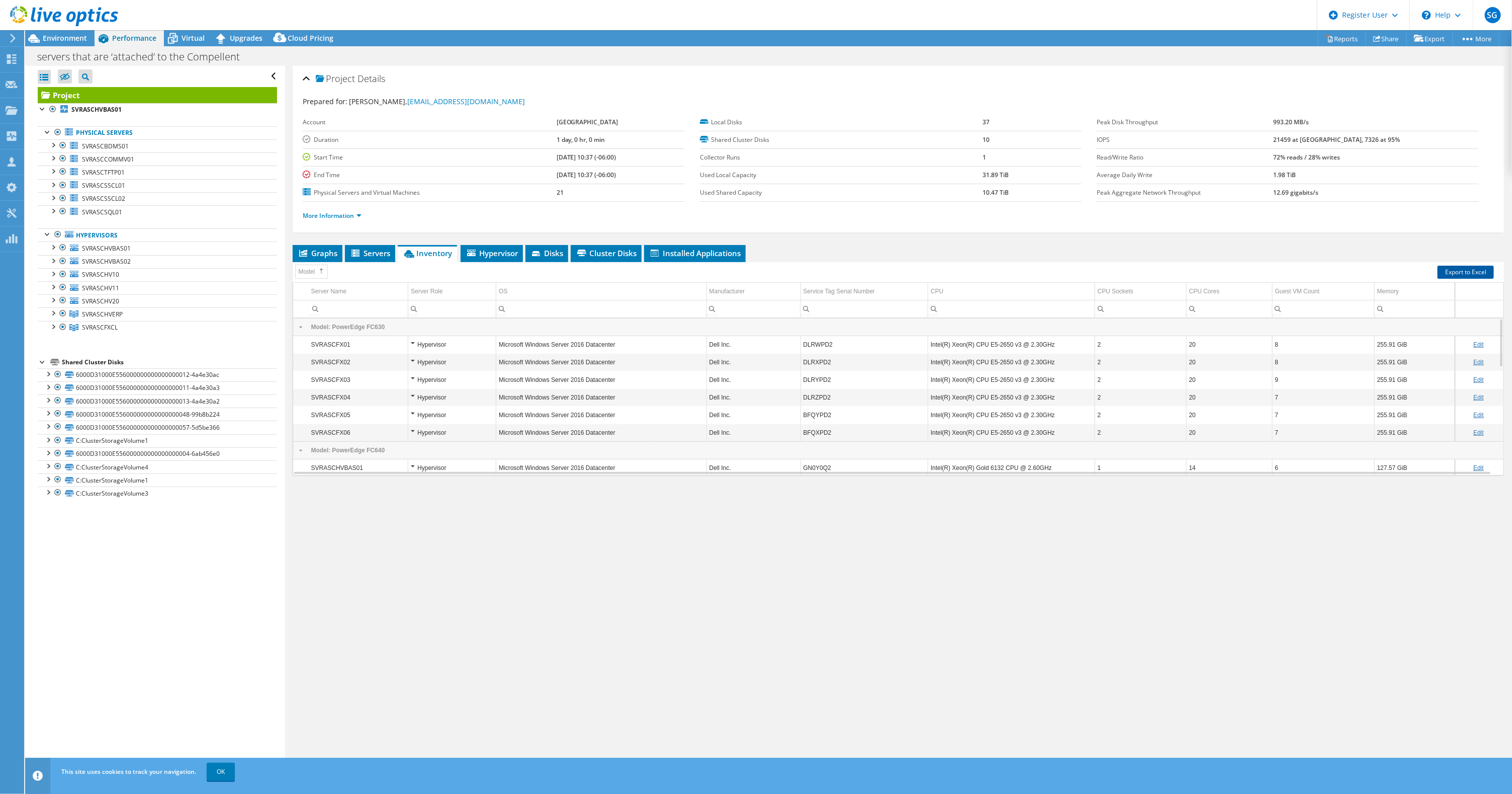
click at [1469, 270] on link "Export to Excel" at bounding box center [1465, 272] width 56 height 13
click at [670, 534] on div "Project Details Prepared for: [PERSON_NAME], [EMAIL_ADDRESS][DOMAIN_NAME] Accou…" at bounding box center [898, 420] width 1226 height 709
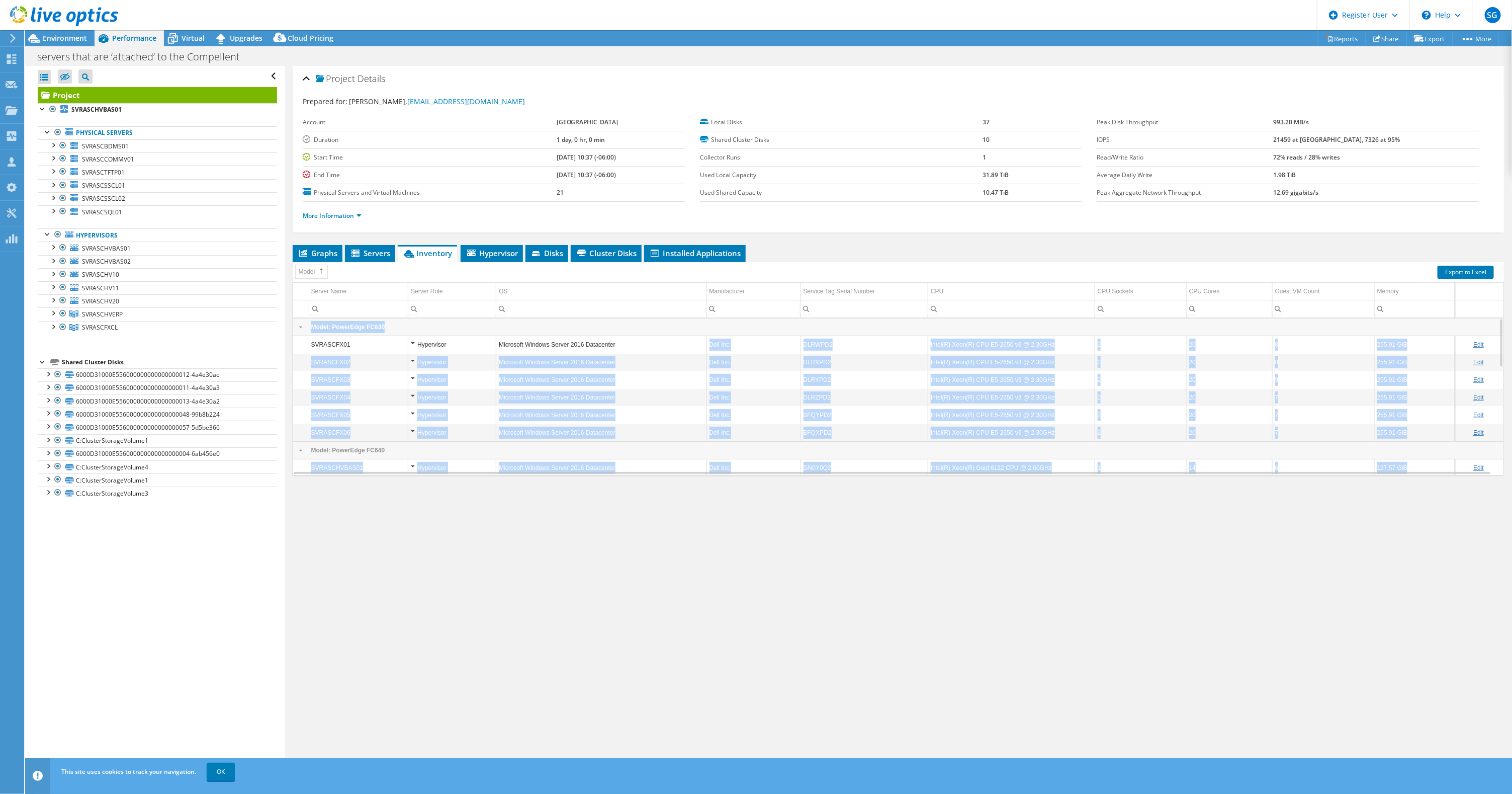
drag, startPoint x: 398, startPoint y: 328, endPoint x: 612, endPoint y: 337, distance: 214.2
click at [612, 337] on div "Model: PowerEdge FC630 SVRASCFX01 Hypervisor Microsoft Windows Server 2016 Data…" at bounding box center [898, 397] width 1211 height 157
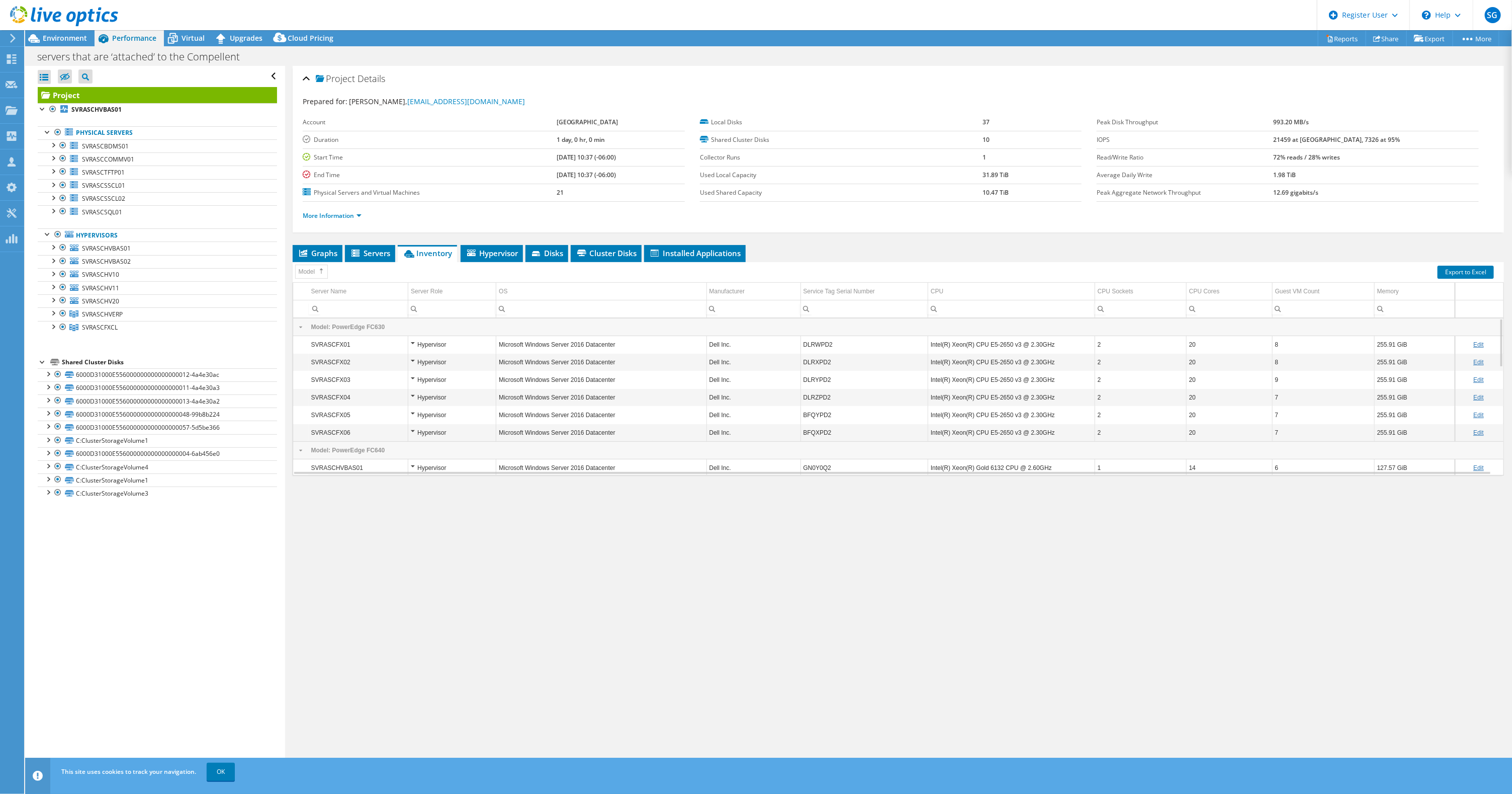
click at [764, 521] on div "Project Details Prepared for: [PERSON_NAME], [EMAIL_ADDRESS][DOMAIN_NAME] Accou…" at bounding box center [898, 420] width 1226 height 709
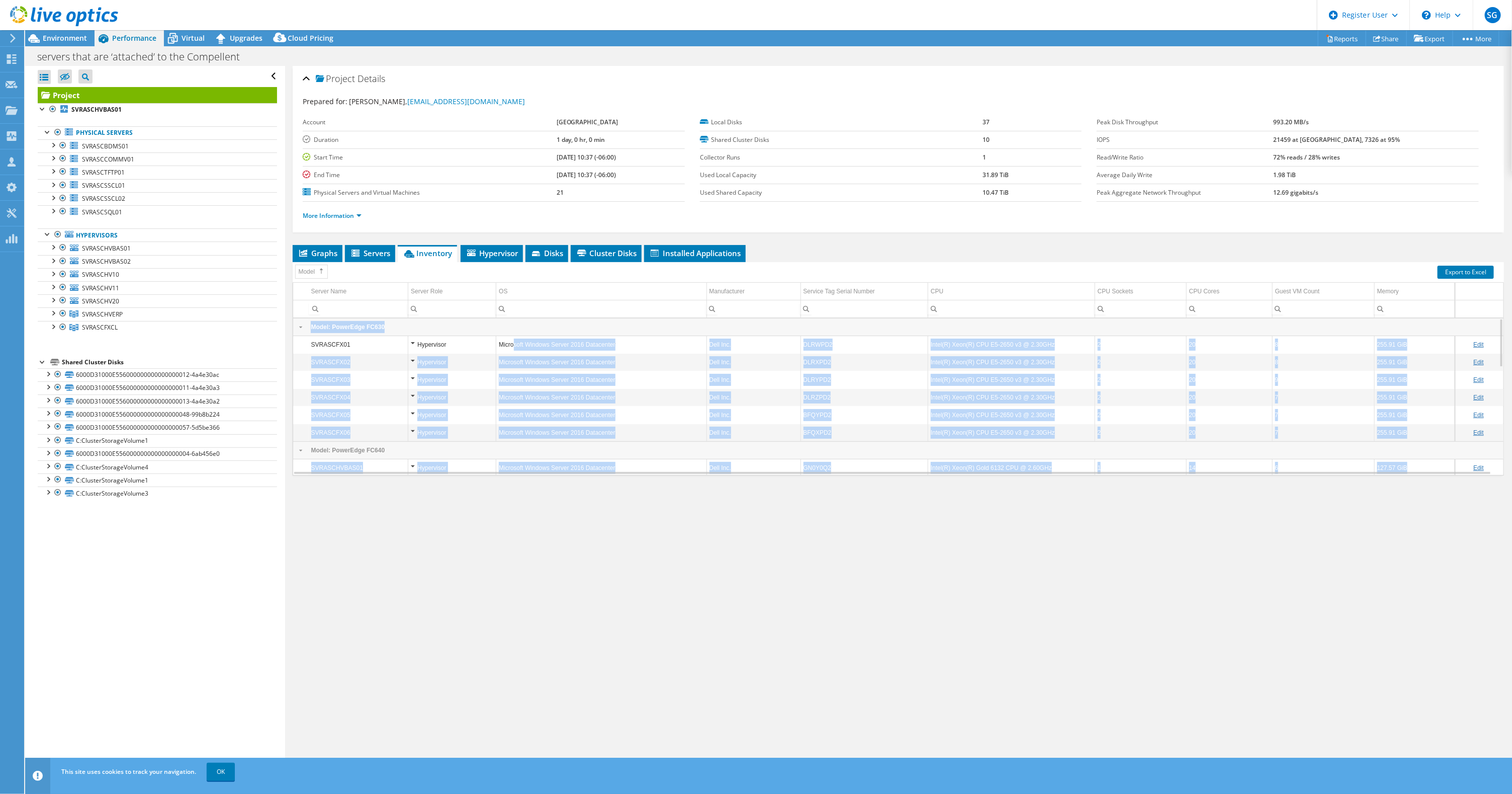
drag, startPoint x: 452, startPoint y: 325, endPoint x: 511, endPoint y: 341, distance: 61.1
click at [511, 341] on div "Model: PowerEdge FC630 SVRASCFX01 Hypervisor Microsoft Windows Server 2016 Data…" at bounding box center [898, 397] width 1211 height 157
click at [518, 325] on td "Model: PowerEdge FC630" at bounding box center [906, 327] width 1195 height 18
drag, startPoint x: 832, startPoint y: 433, endPoint x: 312, endPoint y: 345, distance: 527.4
click at [312, 345] on tbody "Model: PowerEdge FC630 SVRASCFX01 Hypervisor Microsoft Windows Server 2016 Data…" at bounding box center [898, 565] width 1210 height 493
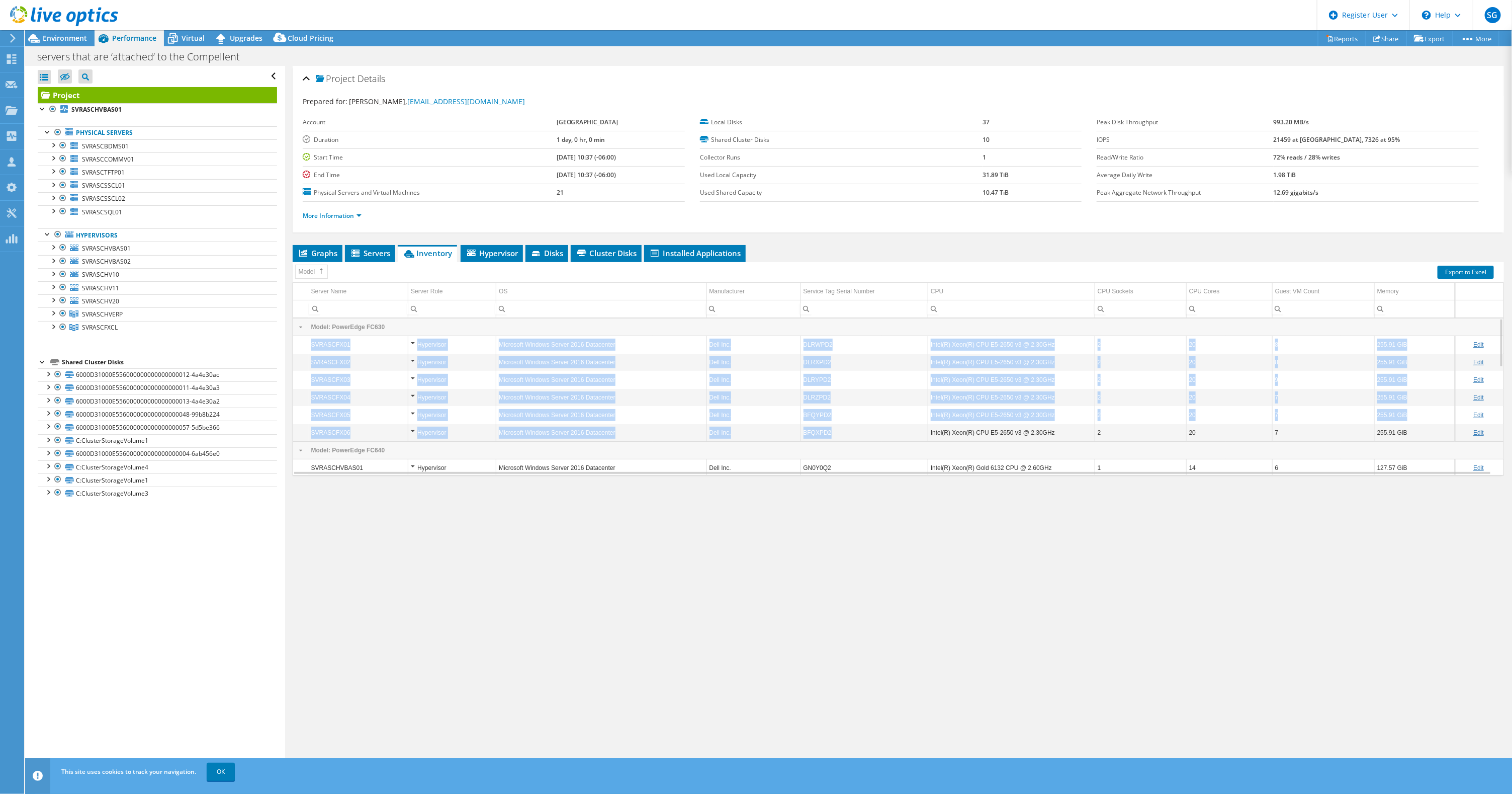
copy tbody "SVRASCFX01 Hypervisor Microsoft Windows Server 2016 Datacenter Dell Inc. DLRWPD…"
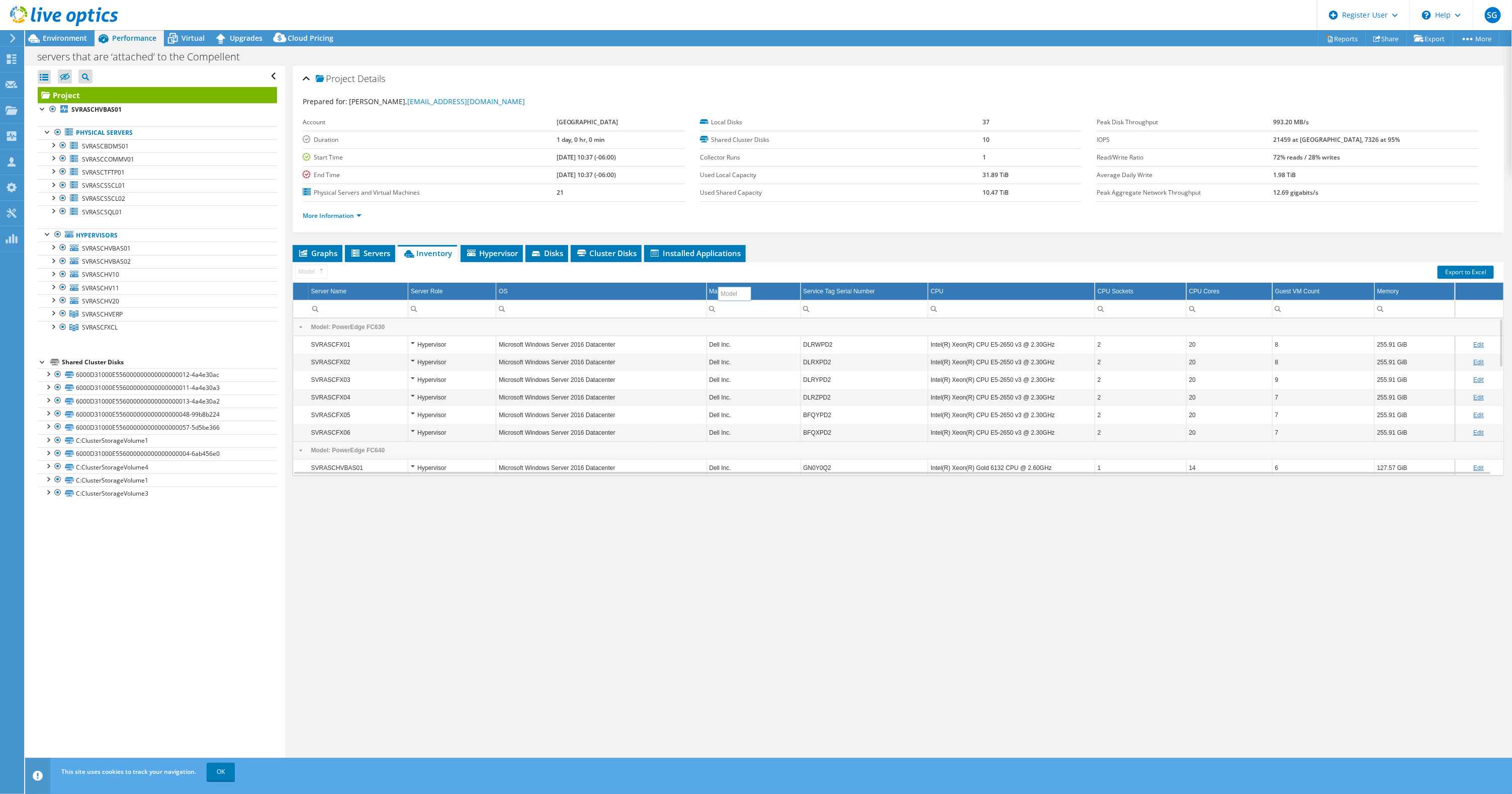
drag, startPoint x: 302, startPoint y: 275, endPoint x: 724, endPoint y: 297, distance: 422.6
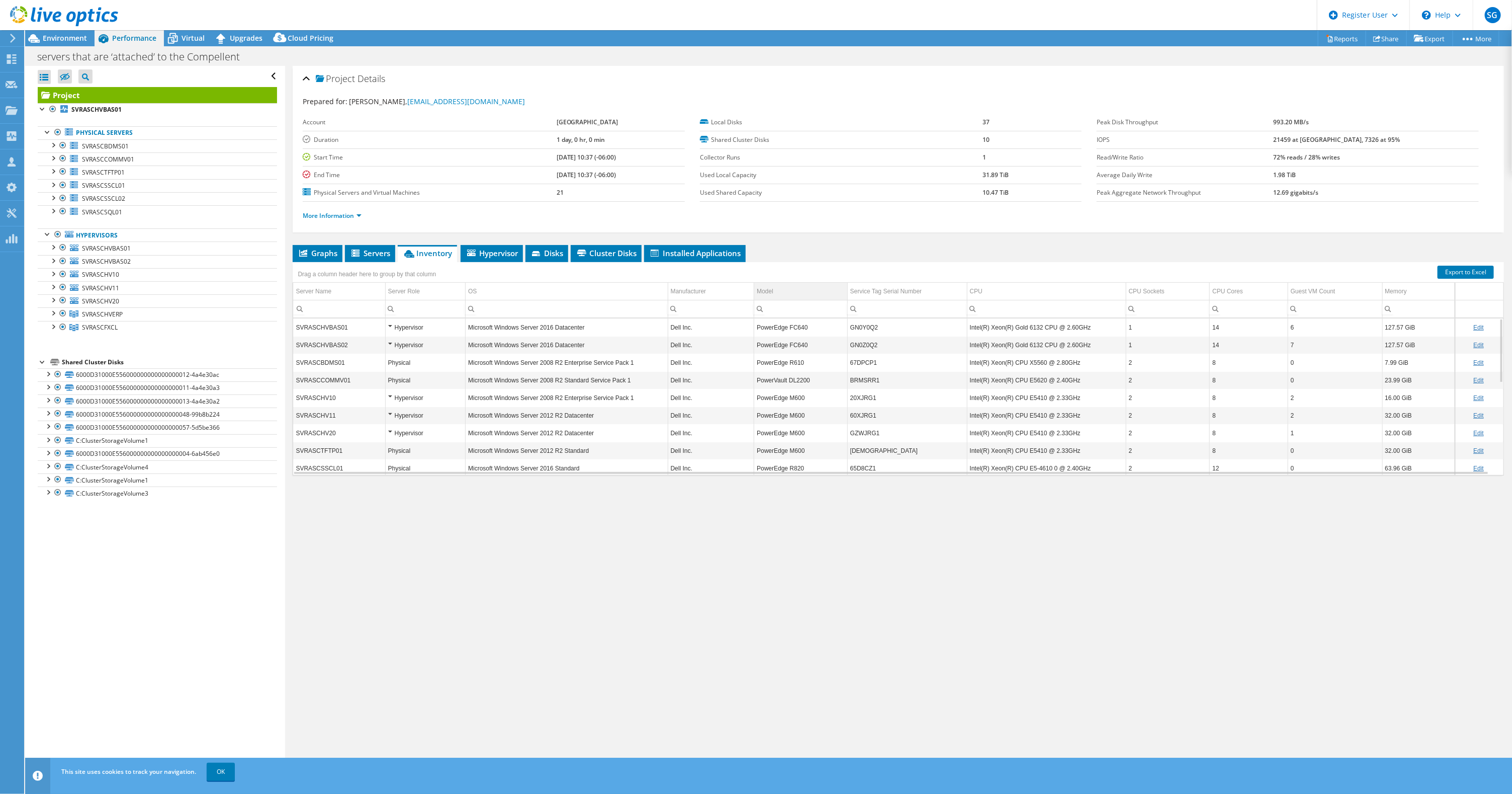
click at [803, 292] on td "Model" at bounding box center [801, 291] width 94 height 18
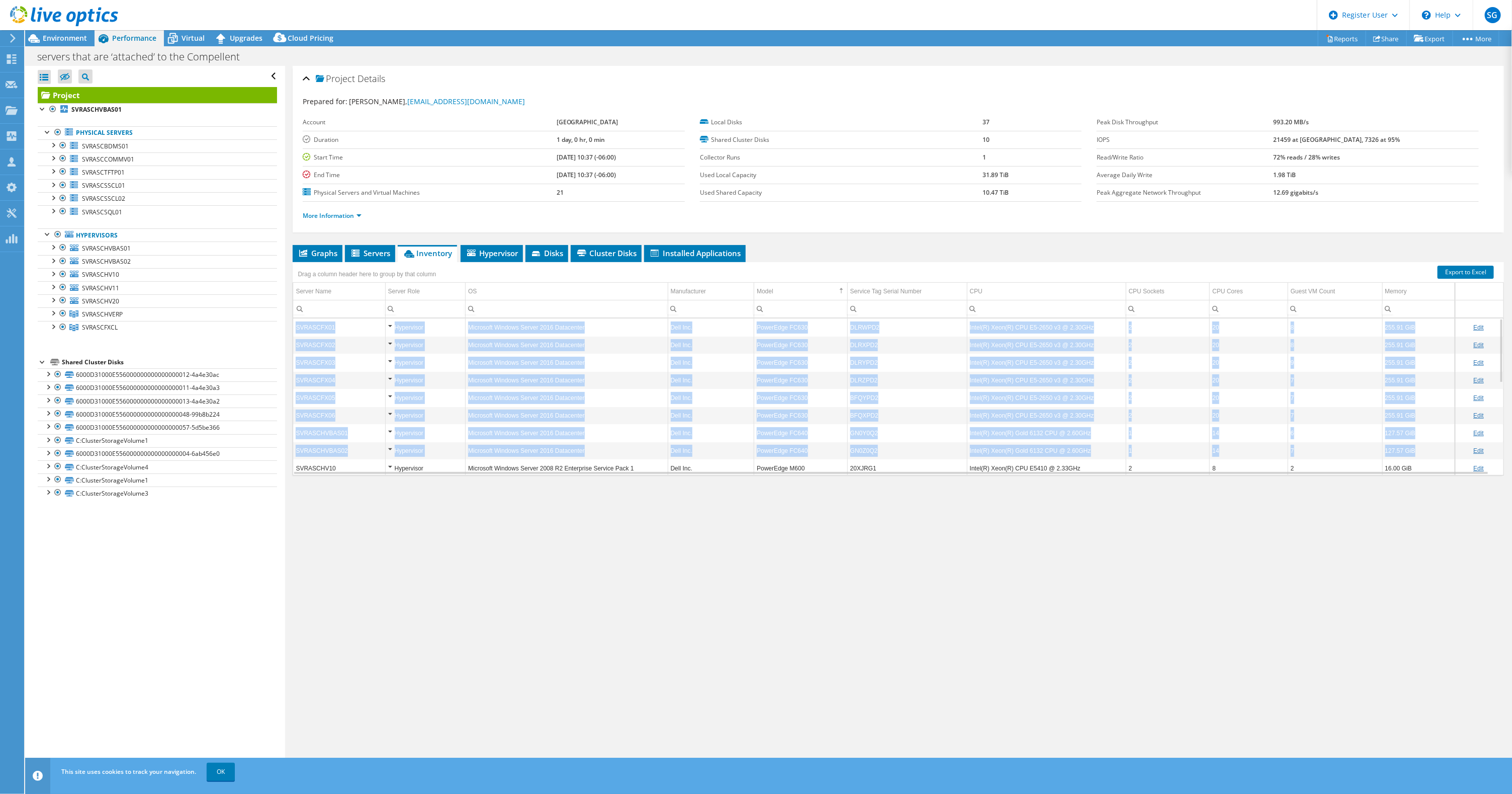
drag, startPoint x: 1419, startPoint y: 451, endPoint x: 1278, endPoint y: 313, distance: 197.3
click at [1278, 313] on div "Drag a column header here to group by that column Server Name Server Role OS Ma…" at bounding box center [898, 368] width 1211 height 213
copy table "LOREMIPS39 Dolorsitam Consectet Adipisc Elitse 0585 Doeiusmodt Inci Utl. EtdolO…"
click at [1097, 654] on div "Project Details Prepared for: [PERSON_NAME], [EMAIL_ADDRESS][DOMAIN_NAME] Accou…" at bounding box center [898, 420] width 1226 height 709
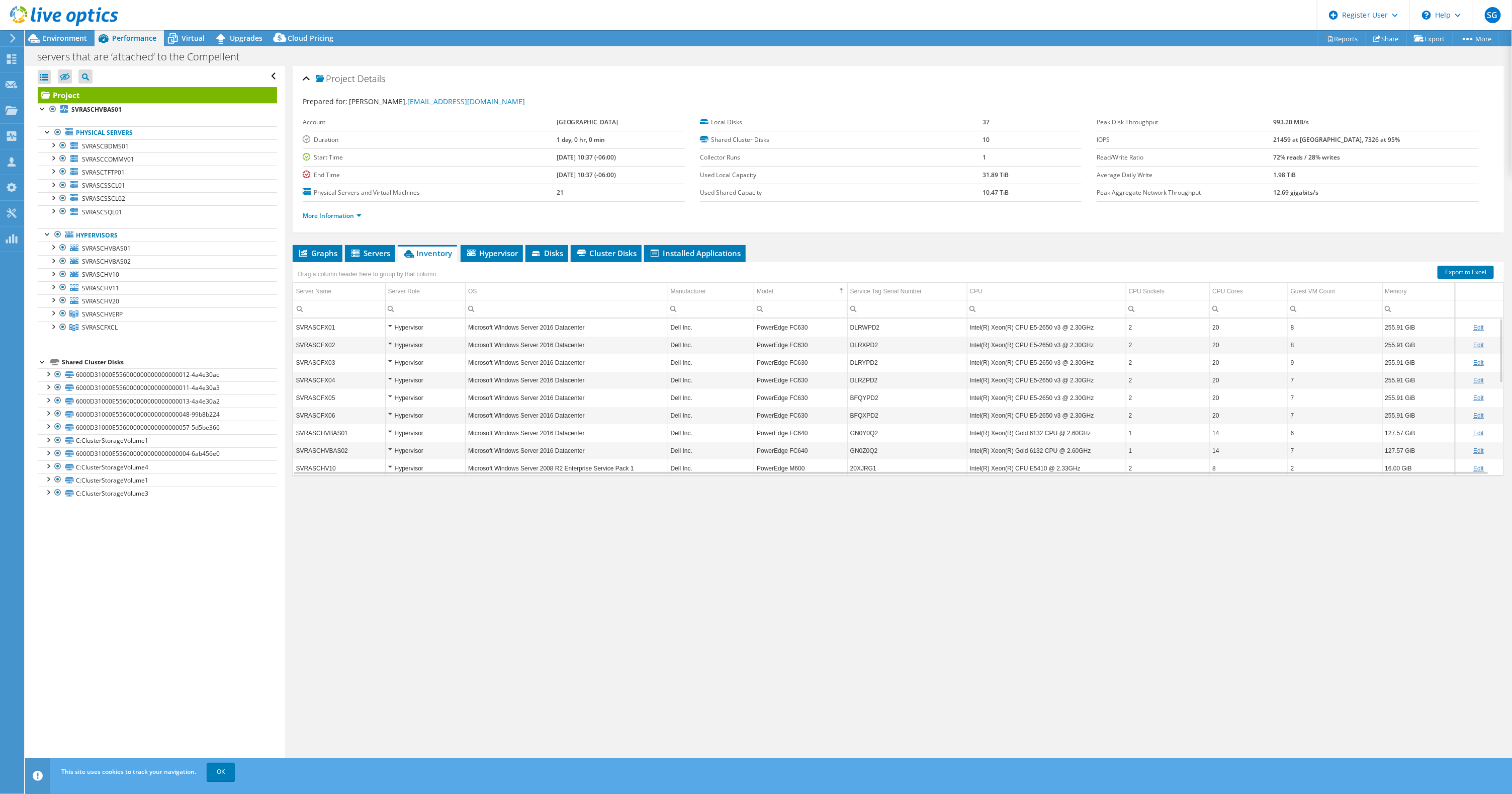
click at [1039, 575] on div "Project Details Prepared for: [PERSON_NAME], [EMAIL_ADDRESS][DOMAIN_NAME] Accou…" at bounding box center [898, 420] width 1226 height 709
